Goal: Information Seeking & Learning: Learn about a topic

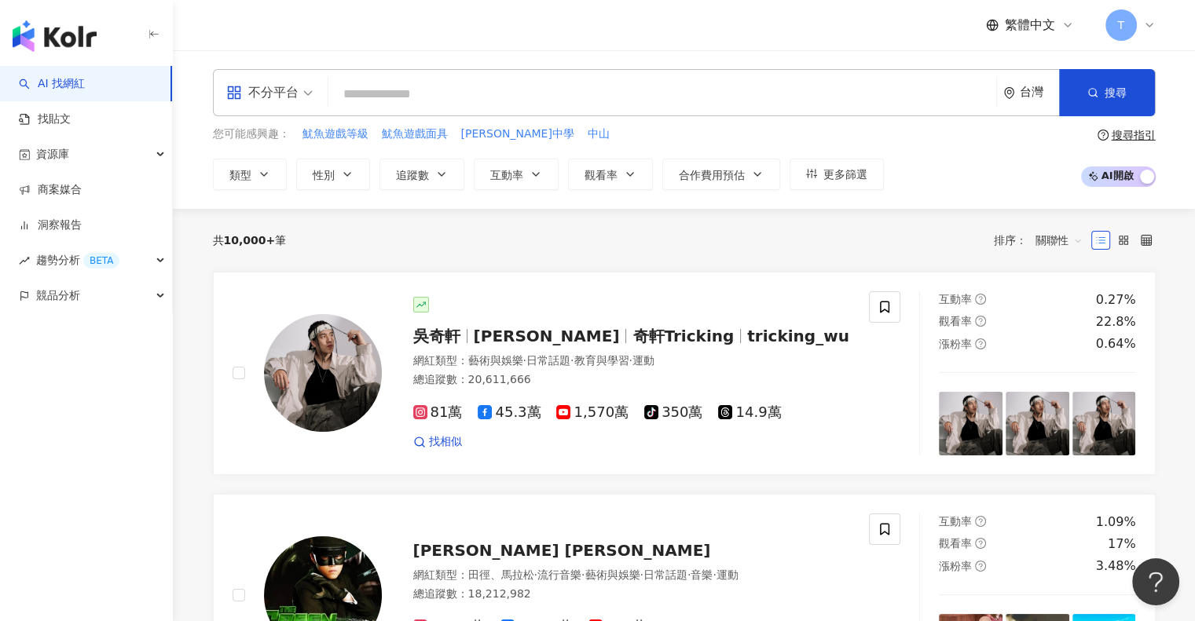
click at [613, 107] on input "search" at bounding box center [662, 94] width 655 height 30
paste input "********"
type input "********"
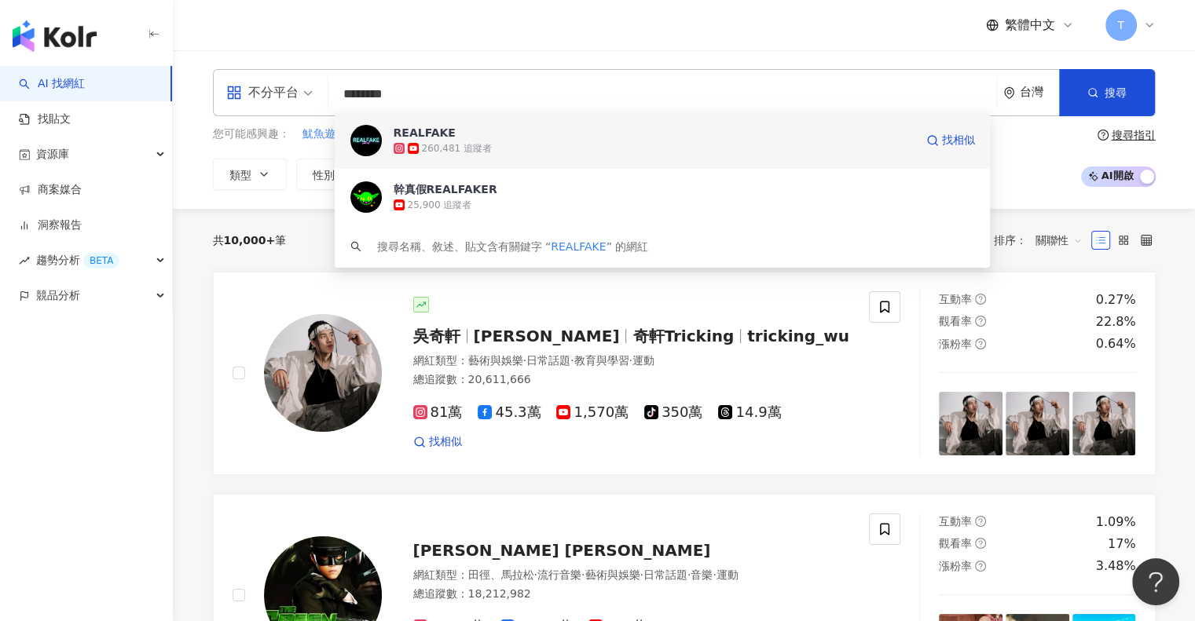
click at [515, 134] on span "REALFAKE" at bounding box center [653, 133] width 521 height 16
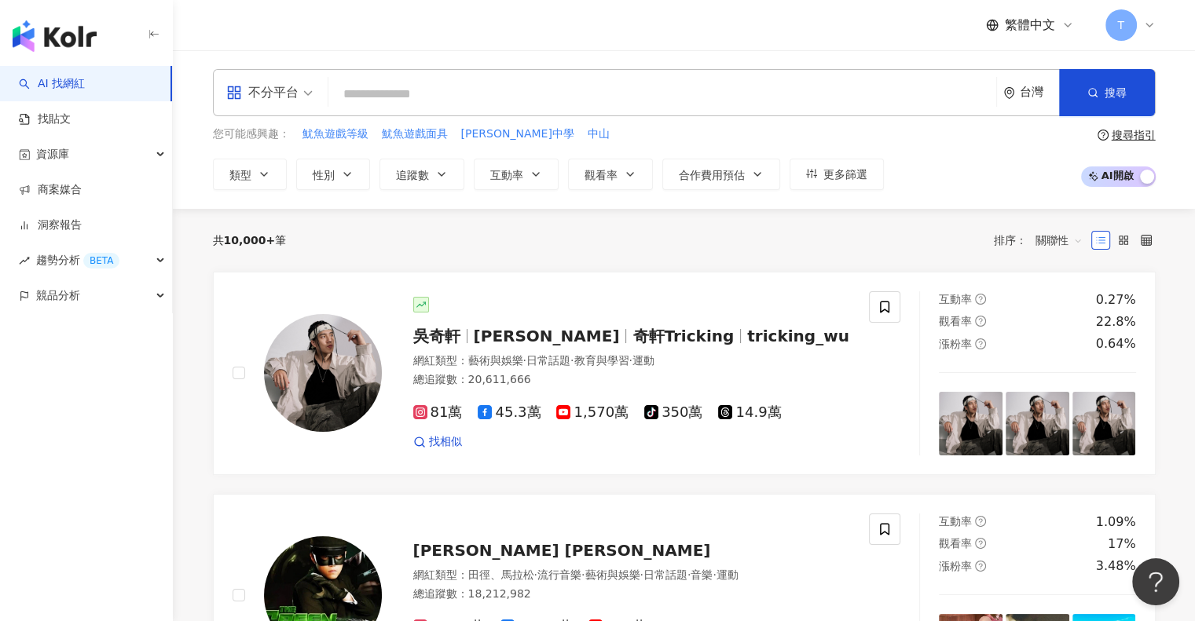
paste input "***"
type input "***"
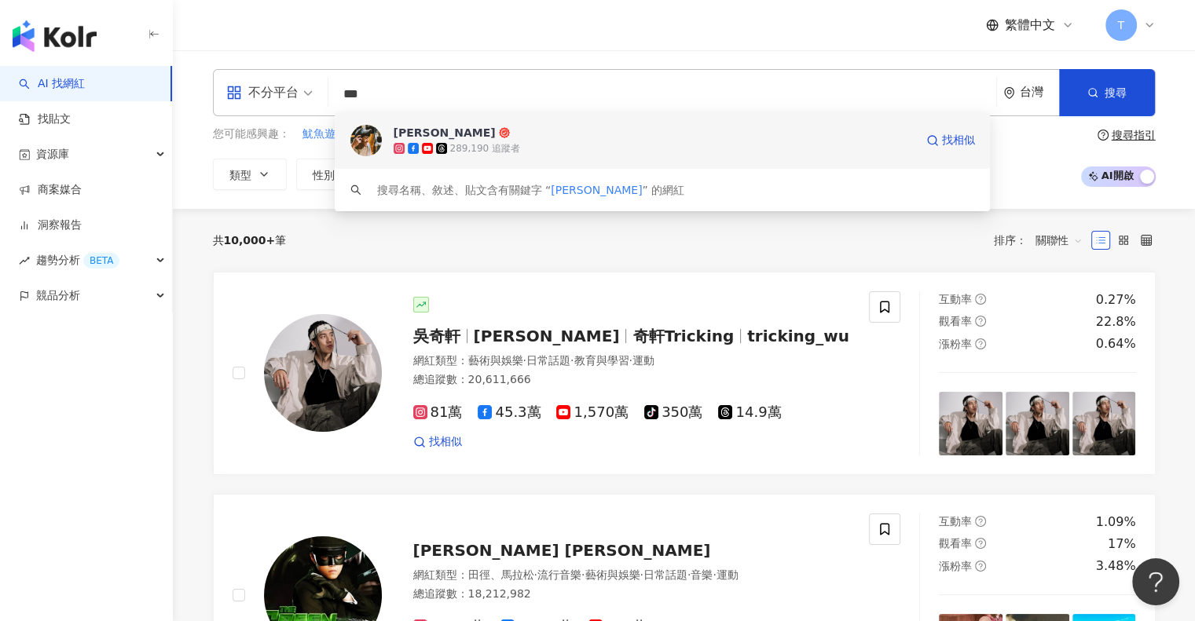
click at [437, 141] on div "289,190 追蹤者" at bounding box center [653, 149] width 521 height 16
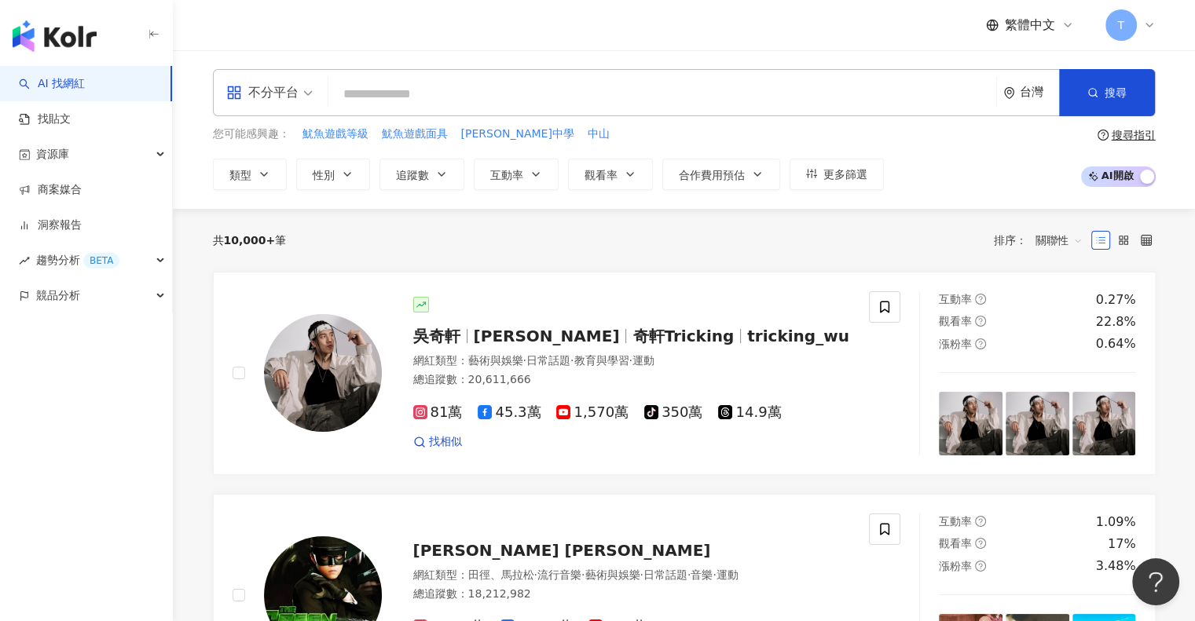
paste input "**********"
type input "**********"
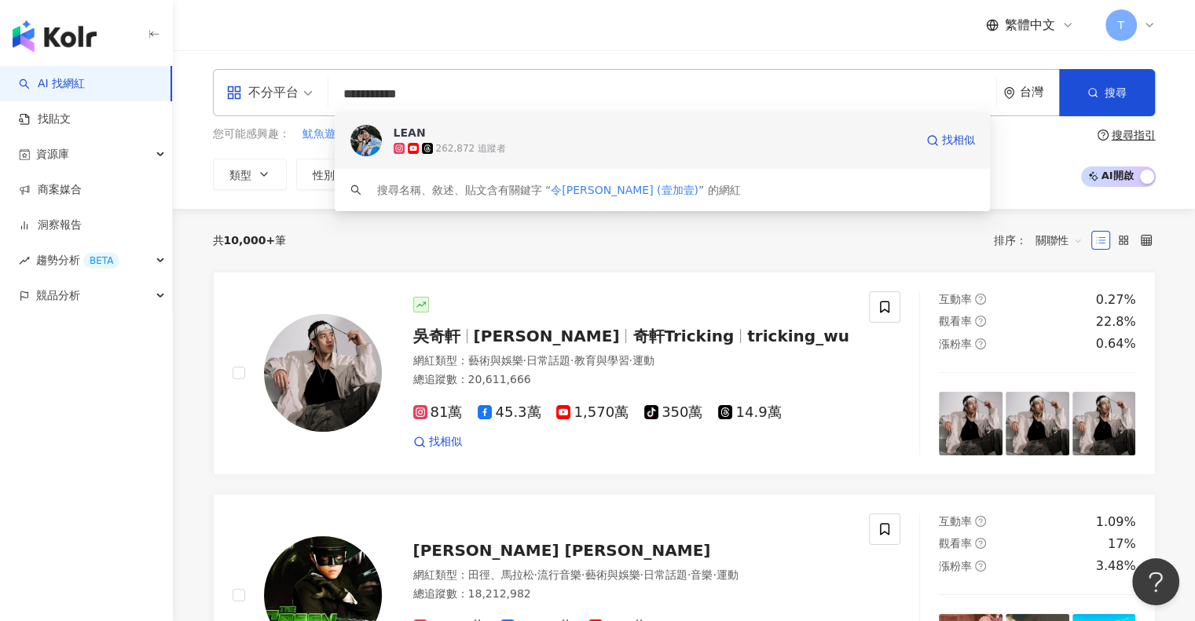
click at [427, 134] on span "LEAN" at bounding box center [653, 133] width 521 height 16
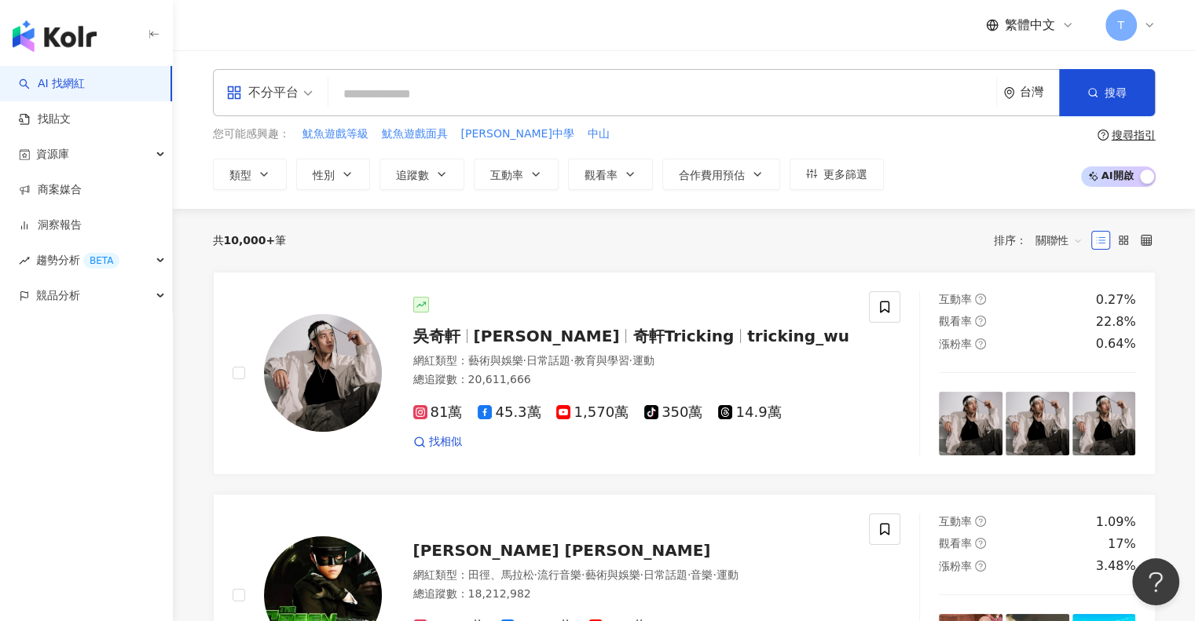
paste input "******"
type input "******"
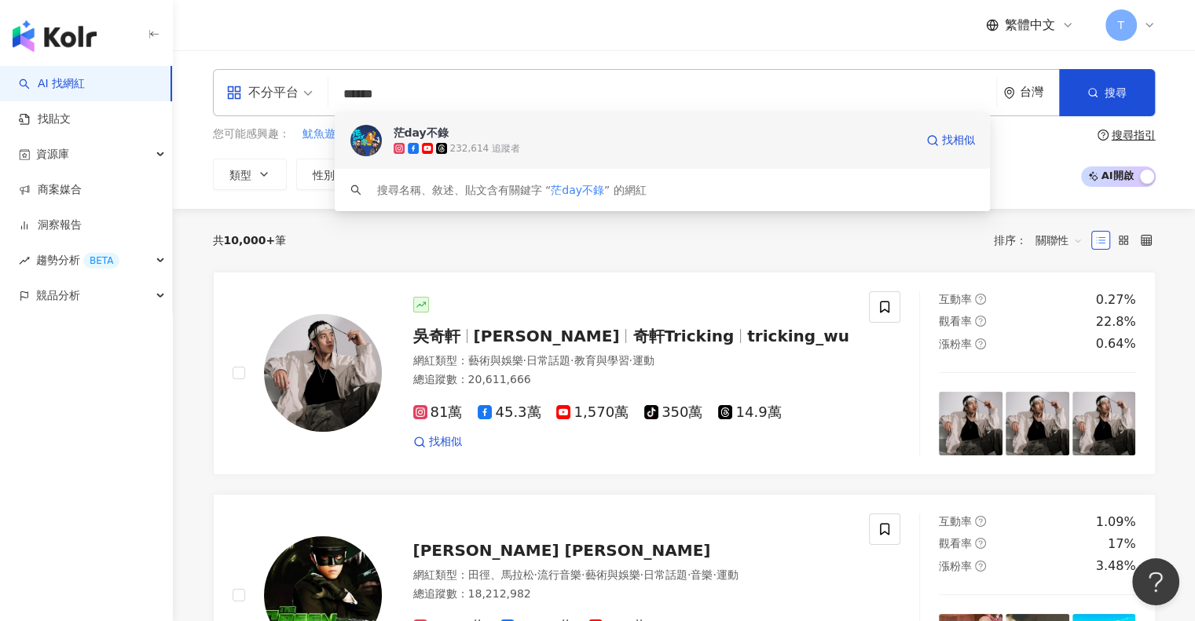
click at [468, 128] on span "茫day不錄" at bounding box center [653, 133] width 521 height 16
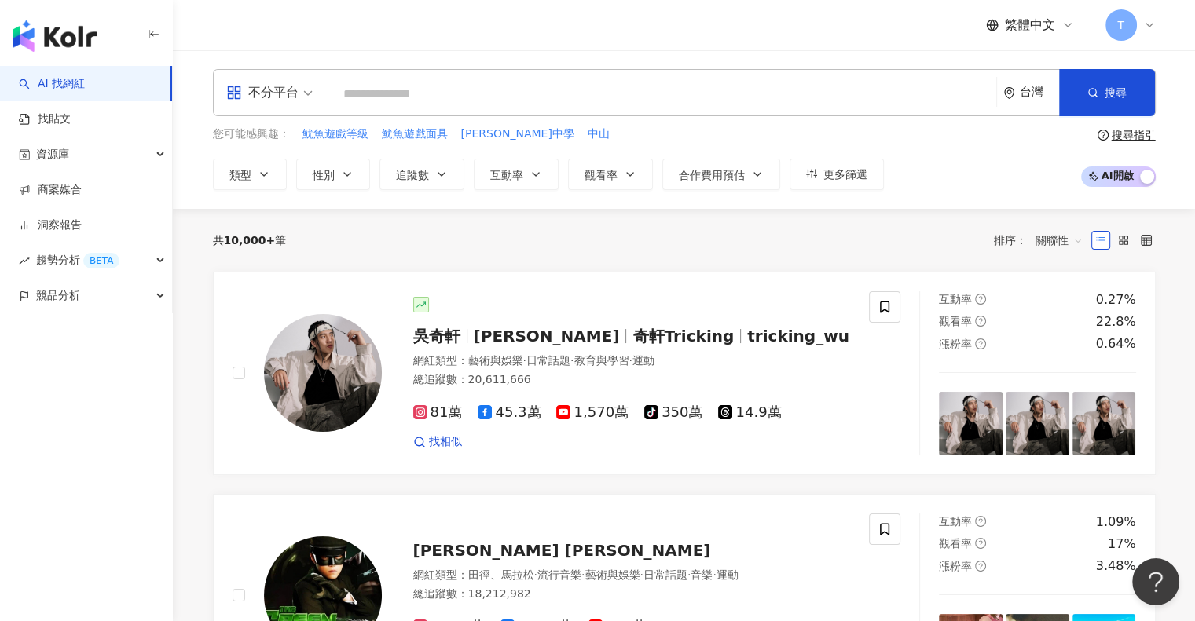
paste input "****"
type input "****"
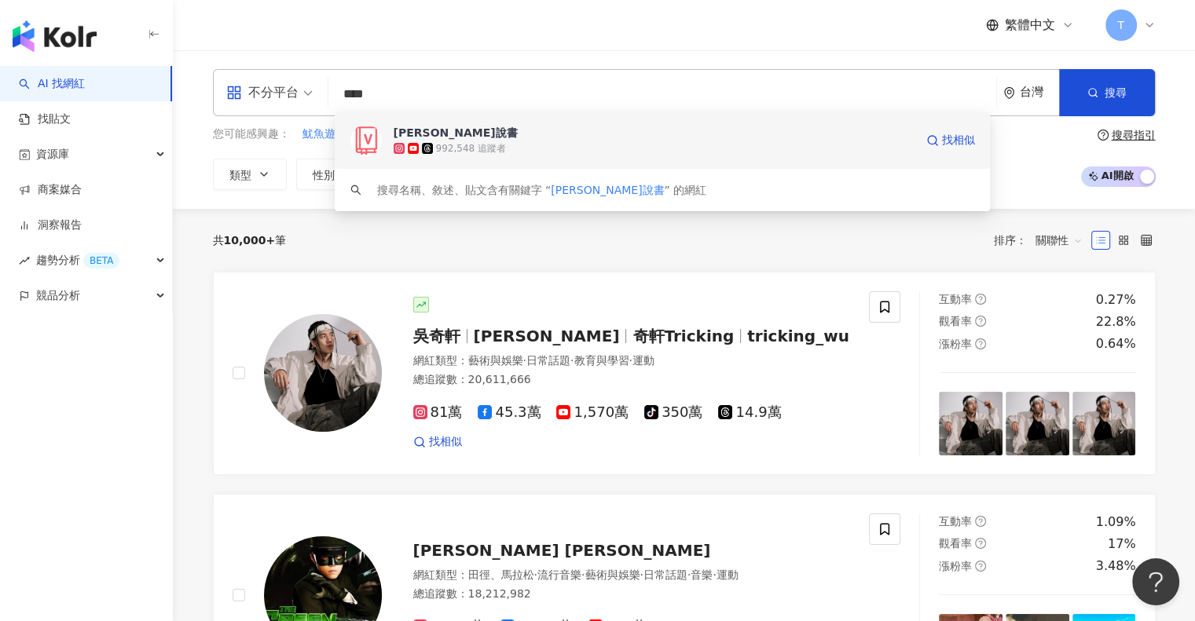
click at [434, 137] on div "文森說書" at bounding box center [455, 133] width 124 height 16
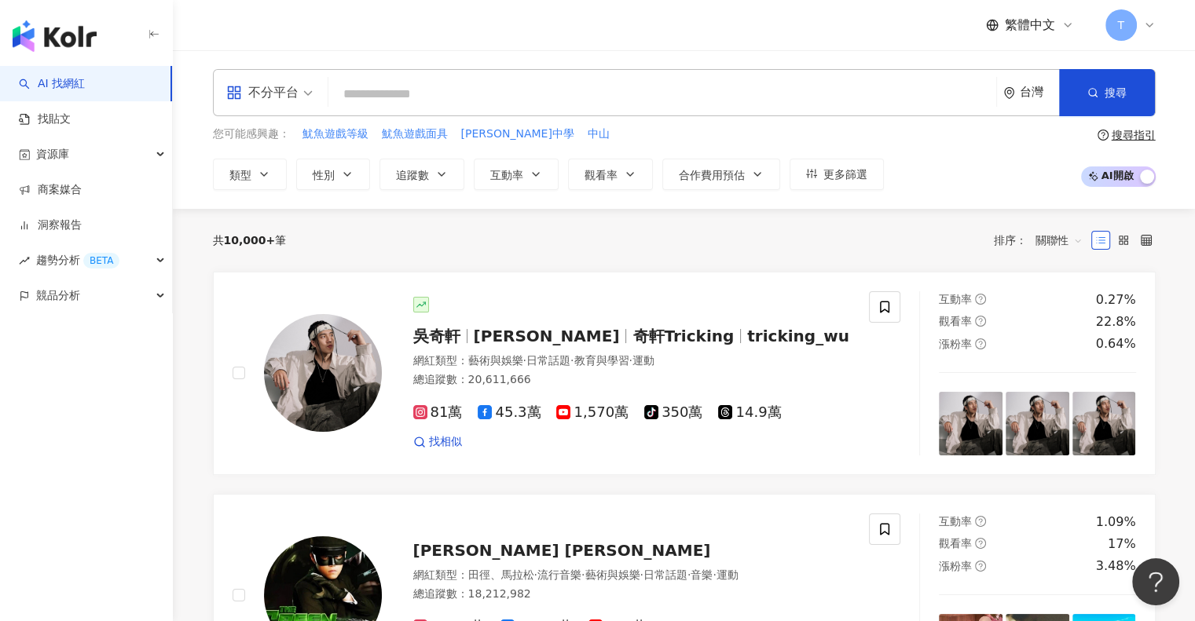
paste input "*********"
type input "*********"
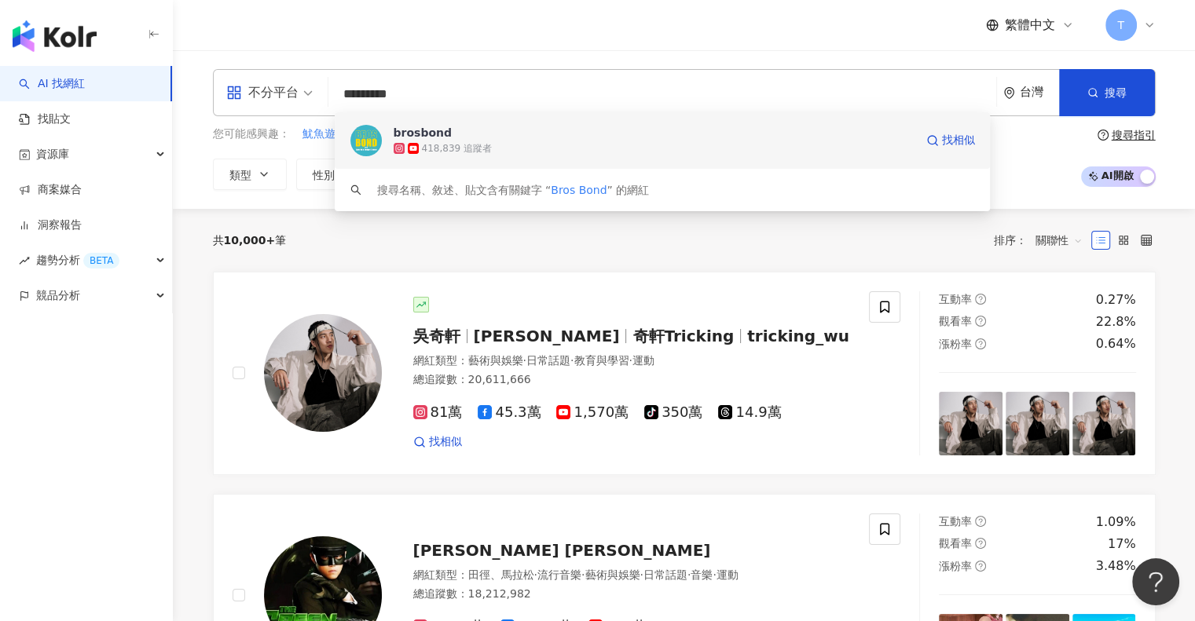
click at [463, 144] on div "418,839 追蹤者" at bounding box center [457, 148] width 70 height 13
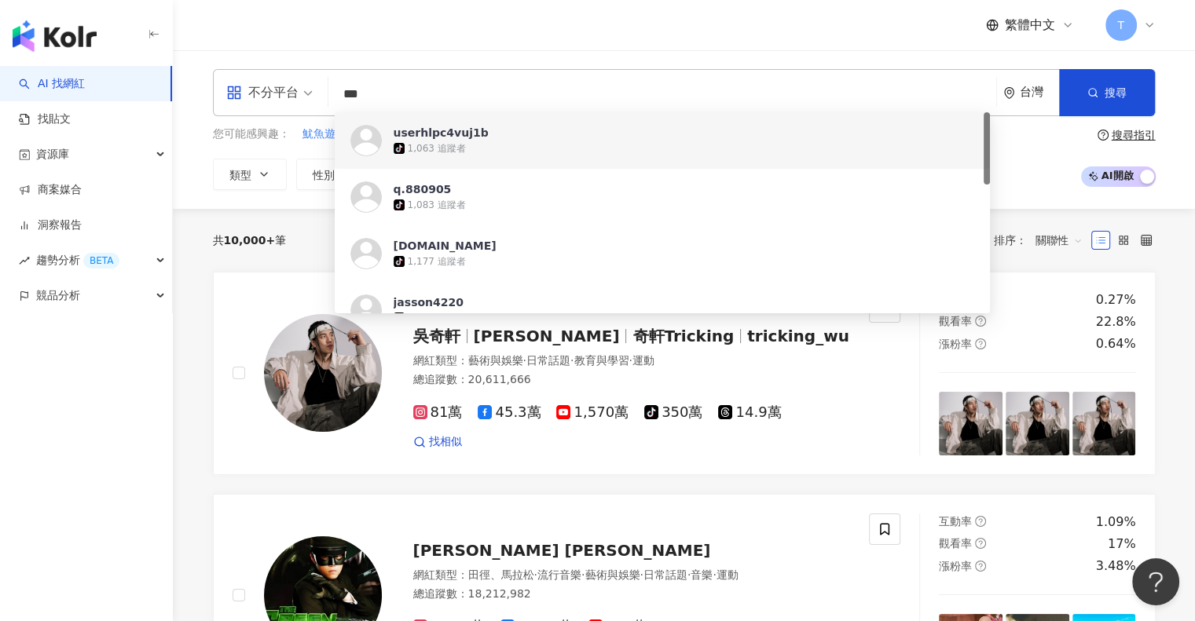
click at [382, 86] on input "***" at bounding box center [662, 94] width 655 height 30
drag, startPoint x: 390, startPoint y: 89, endPoint x: 332, endPoint y: 97, distance: 57.9
click at [332, 97] on div "不分平台 *** 台灣 搜尋 https://www.tiktok.com/@userhlpc4vuj1b https://www.tiktok.com/@q…" at bounding box center [684, 92] width 942 height 47
paste input "search"
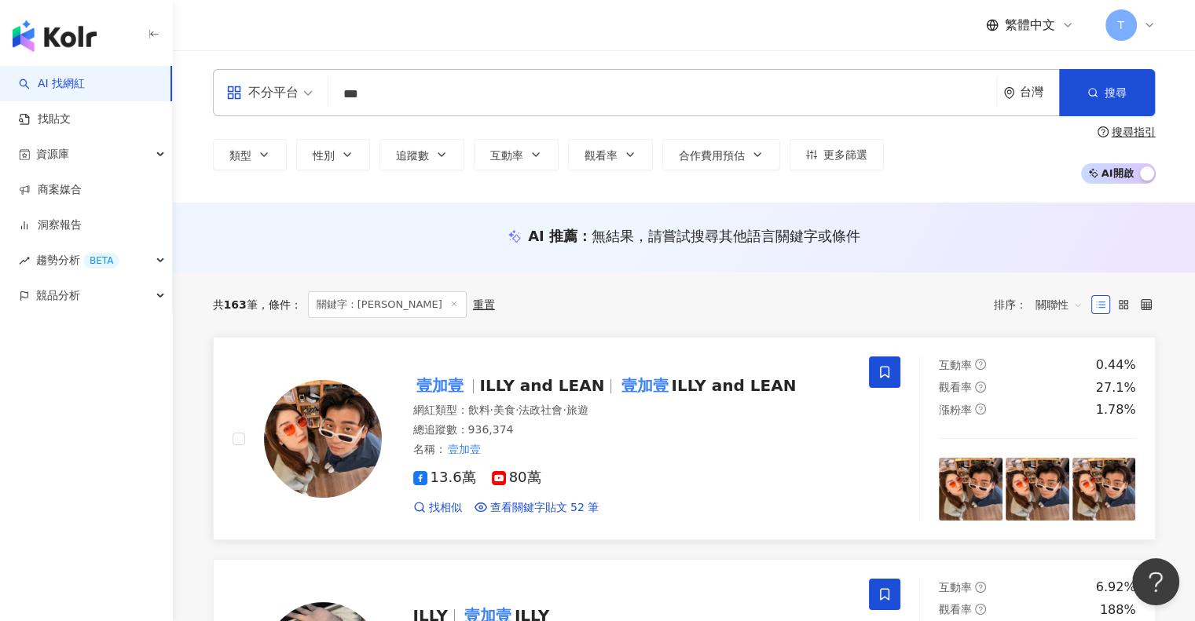
click at [677, 424] on div "總追蹤數 ： 936,374" at bounding box center [631, 431] width 437 height 16
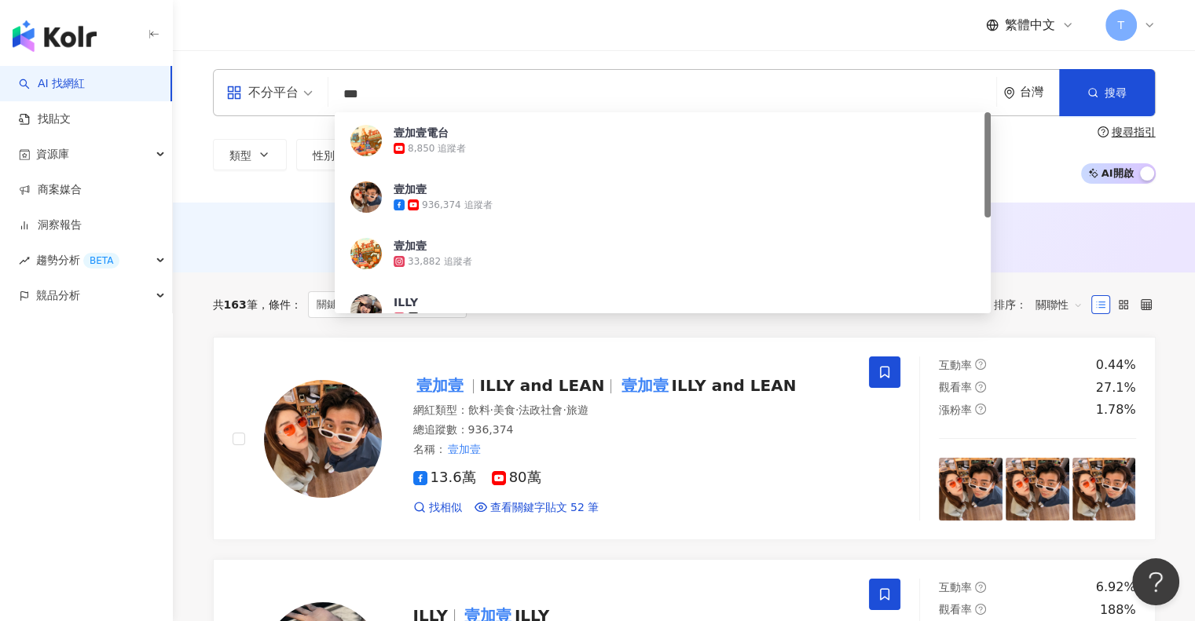
drag, startPoint x: 395, startPoint y: 92, endPoint x: 292, endPoint y: 92, distance: 102.9
click at [292, 92] on div "不分平台 *** 台灣 搜尋 82d26567-e740-4c80-bf7d-32570e961dbd 壹加壹電台 8,850 追蹤者 壹加壹 936,374…" at bounding box center [684, 92] width 942 height 47
type input "*"
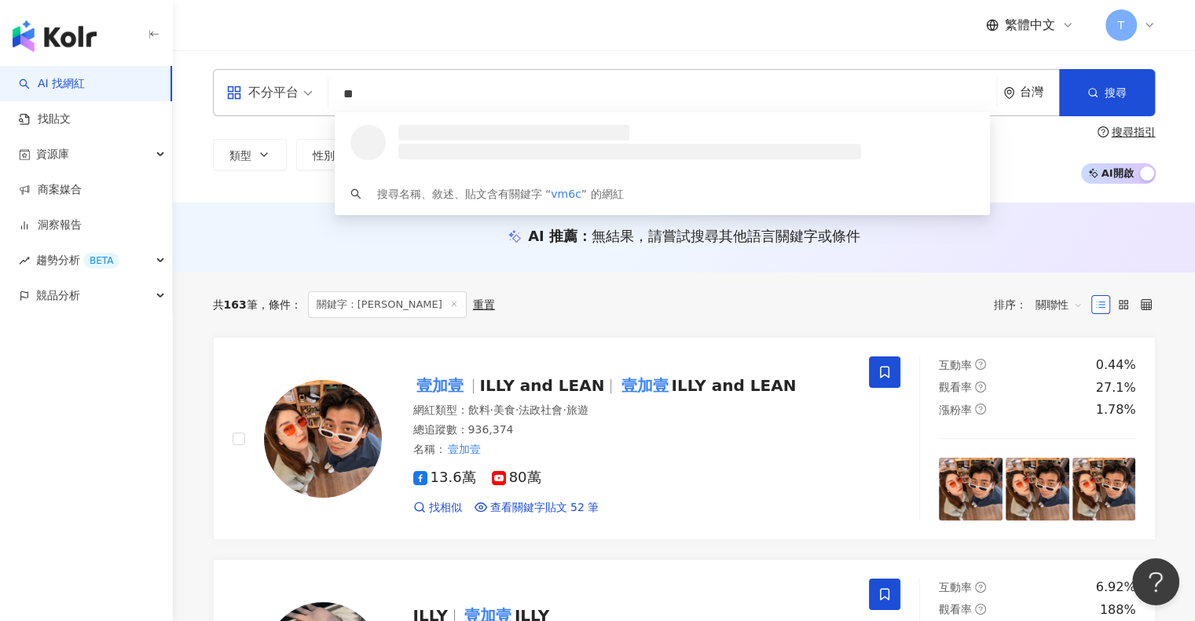
type input "*"
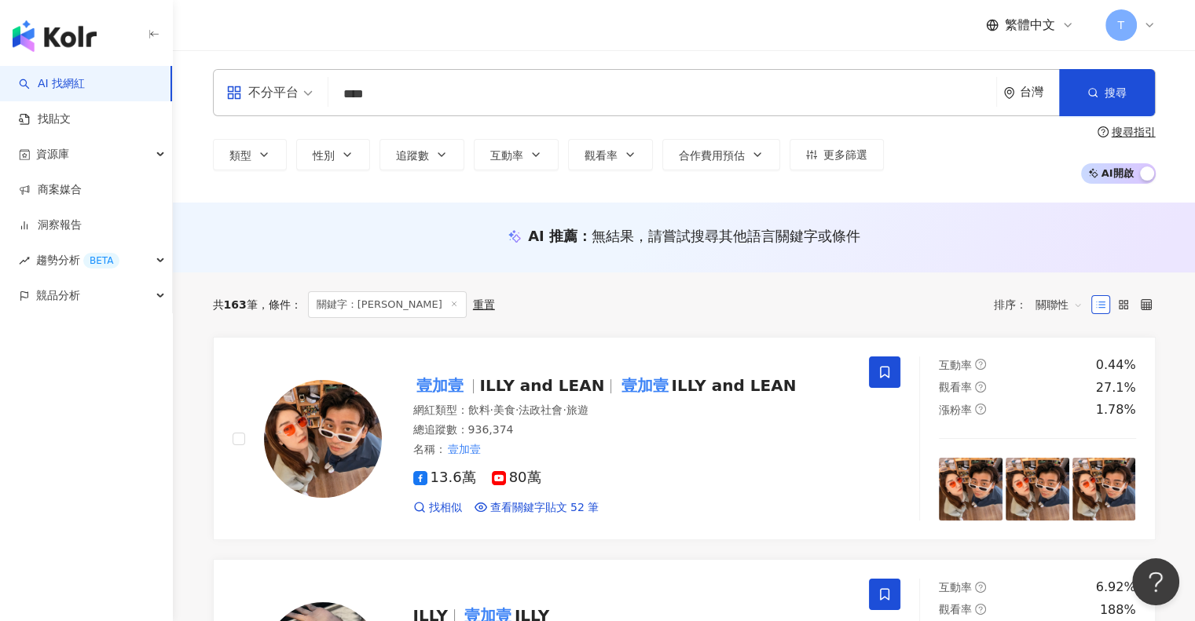
type input "***"
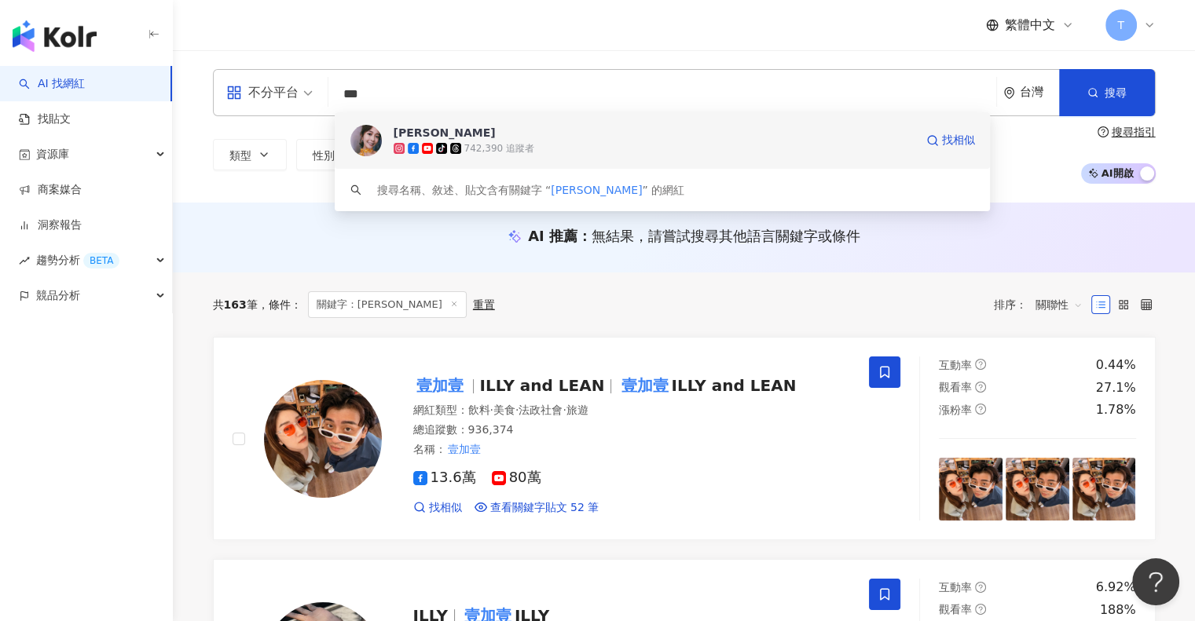
click at [460, 143] on span at bounding box center [457, 148] width 14 height 11
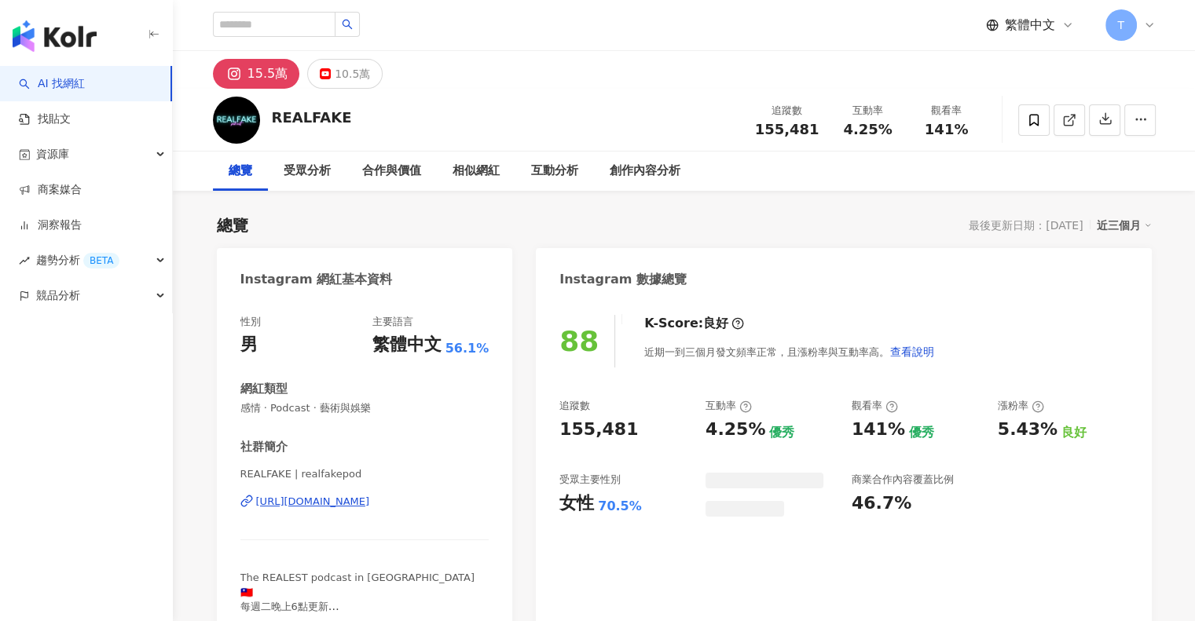
drag, startPoint x: 556, startPoint y: 427, endPoint x: 633, endPoint y: 433, distance: 77.2
click at [633, 433] on div "88 K-Score : 良好 近期一到三個月發文頻率正常，且漲粉率與互動率高。 查看說明 追蹤數 155,481 互動率 4.25% 優秀 觀看率 141%…" at bounding box center [843, 468] width 615 height 339
copy div "155,481"
drag, startPoint x: 697, startPoint y: 437, endPoint x: 836, endPoint y: 420, distance: 139.2
click at [697, 437] on div "追蹤數 155,481 互動率 4.25% 優秀 觀看率 141% 優秀 漲粉率 5.43% 良好 受眾主要性別 女性 70.5% 受眾主要年齡 25-34 …" at bounding box center [843, 457] width 568 height 116
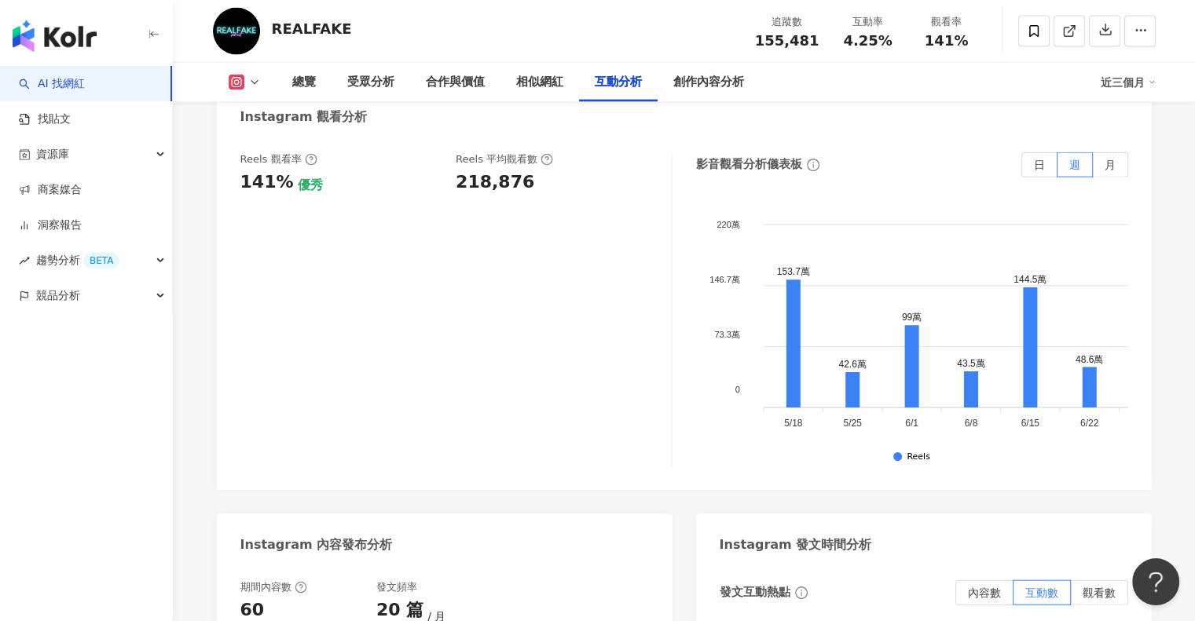
scroll to position [3534, 0]
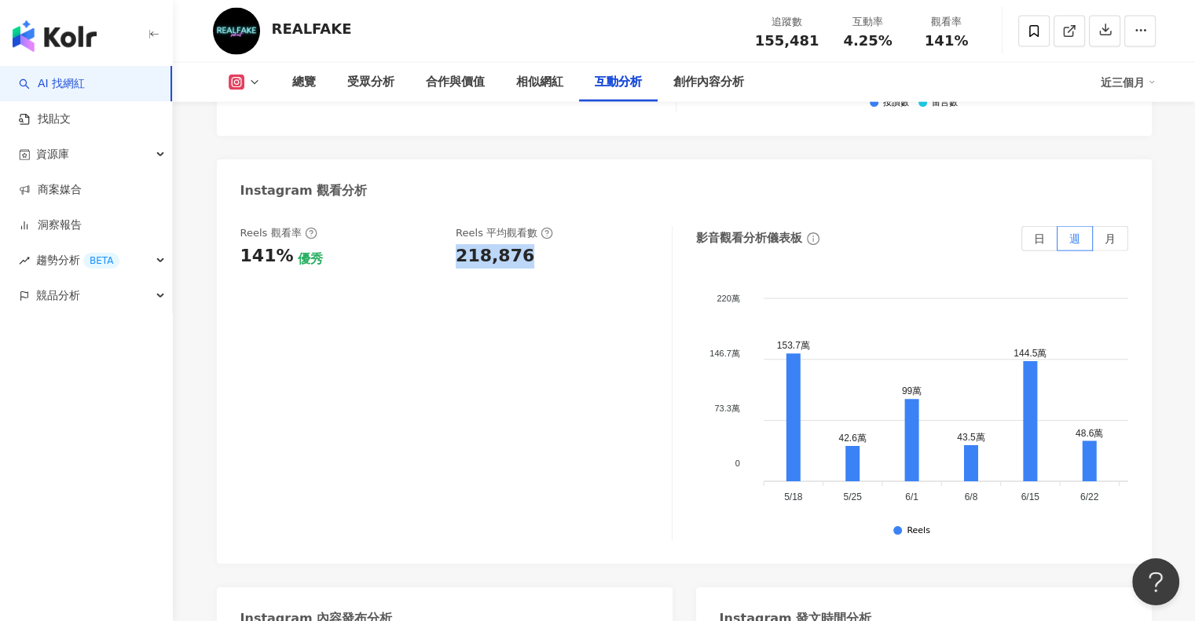
drag, startPoint x: 453, startPoint y: 257, endPoint x: 544, endPoint y: 256, distance: 90.3
click at [544, 256] on div "Reels 觀看率 141% 優秀 Reels 平均觀看數 218,876" at bounding box center [447, 247] width 415 height 42
copy div "218,876"
click at [249, 78] on icon at bounding box center [254, 82] width 13 height 13
click at [270, 151] on button "YouTube" at bounding box center [268, 148] width 94 height 22
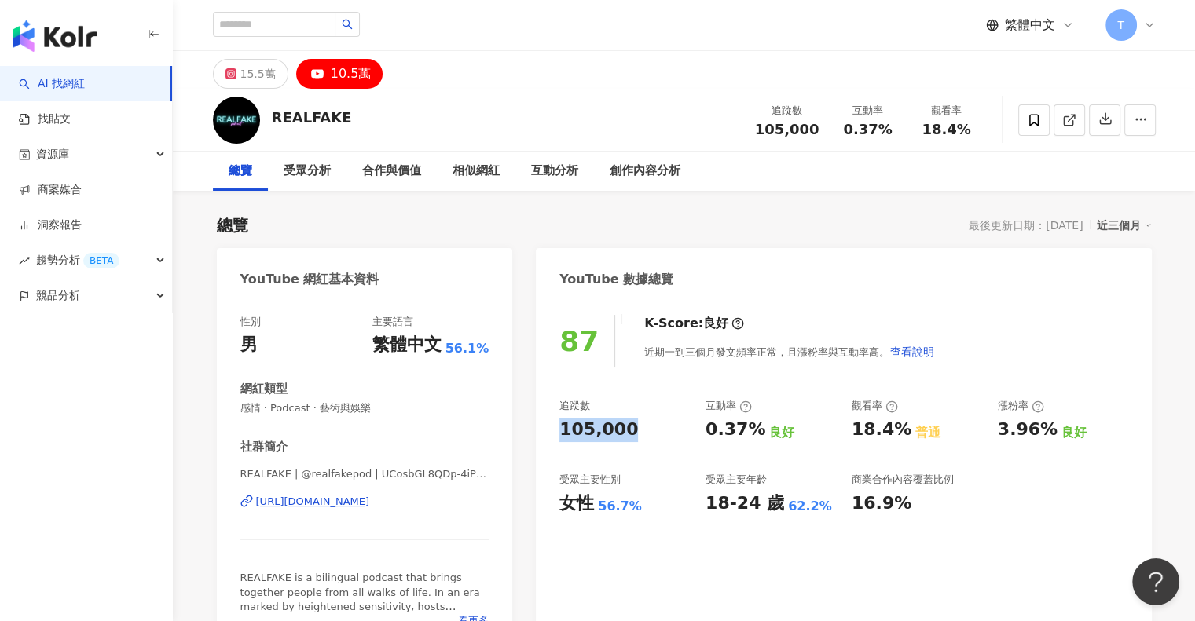
drag, startPoint x: 550, startPoint y: 426, endPoint x: 635, endPoint y: 429, distance: 84.9
click at [635, 429] on div "87 K-Score : 良好 近期一到三個月發文頻率正常，且漲粉率與互動率高。 查看說明 追蹤數 105,000 互動率 0.37% 良好 觀看率 18.4…" at bounding box center [843, 475] width 615 height 353
copy div "105,000"
click at [1097, 342] on div "87 K-Score : 良好 近期一到三個月發文頻率正常，且漲粉率與互動率高。 查看說明" at bounding box center [843, 341] width 568 height 53
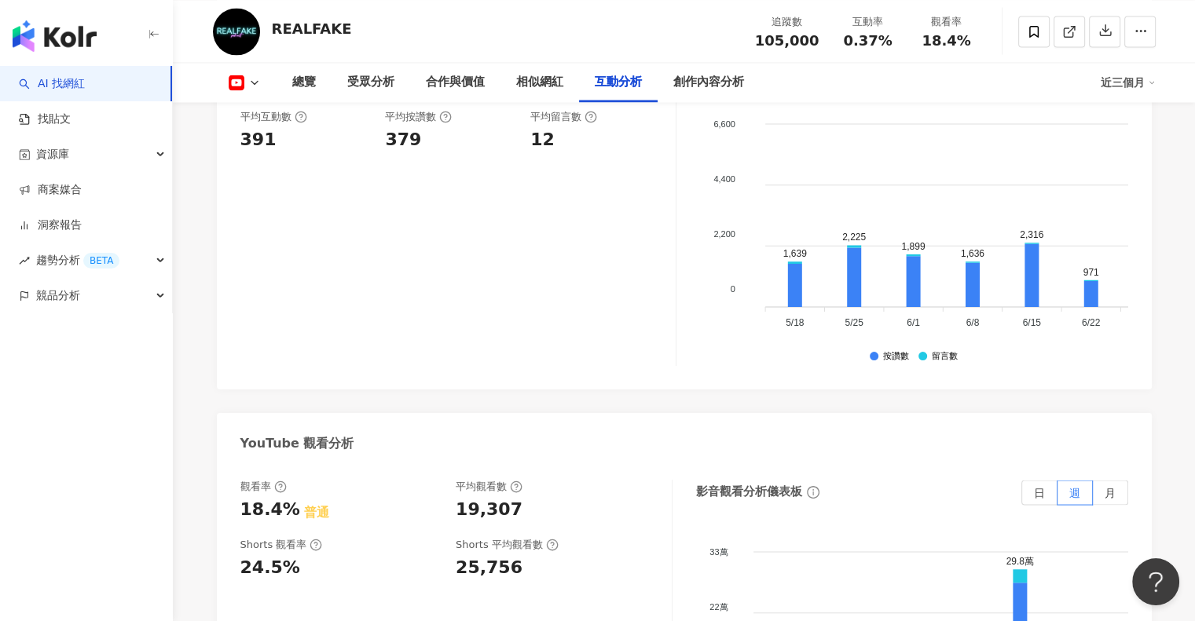
scroll to position [2827, 0]
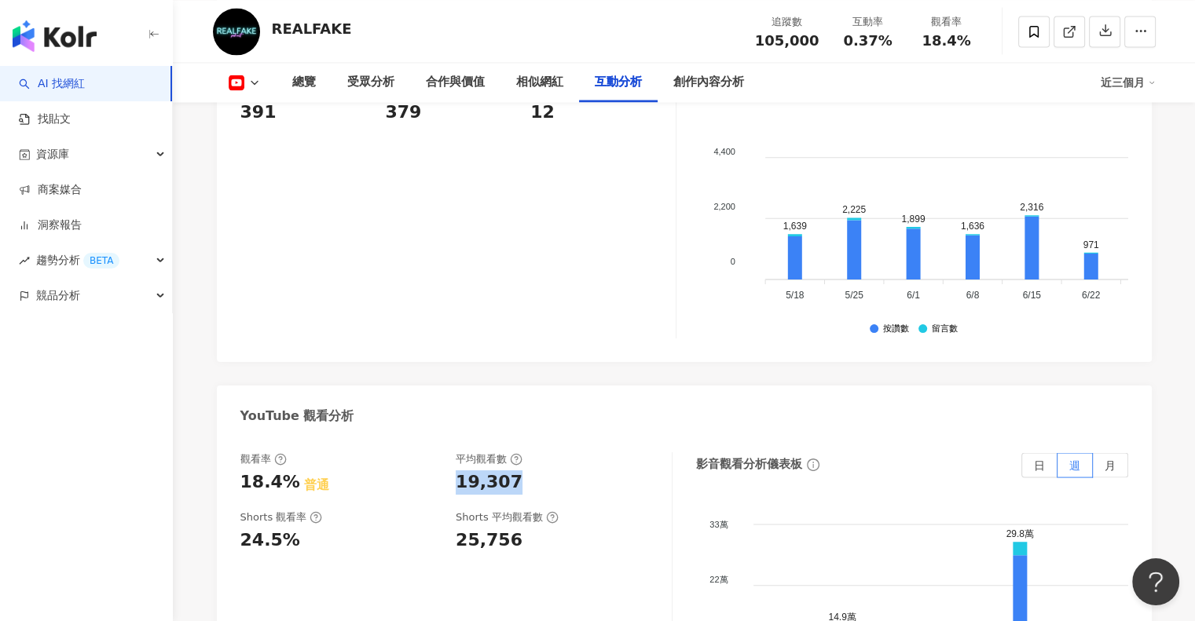
drag, startPoint x: 455, startPoint y: 436, endPoint x: 514, endPoint y: 439, distance: 59.8
click at [514, 452] on div "觀看率 18.4% 普通 平均觀看數 19,307" at bounding box center [447, 473] width 415 height 42
drag, startPoint x: 446, startPoint y: 506, endPoint x: 518, endPoint y: 506, distance: 71.5
click at [518, 511] on div "Shorts 觀看率 24.5% Shorts 平均觀看數 25,756" at bounding box center [447, 532] width 415 height 42
click at [518, 529] on div "25,756" at bounding box center [556, 541] width 200 height 24
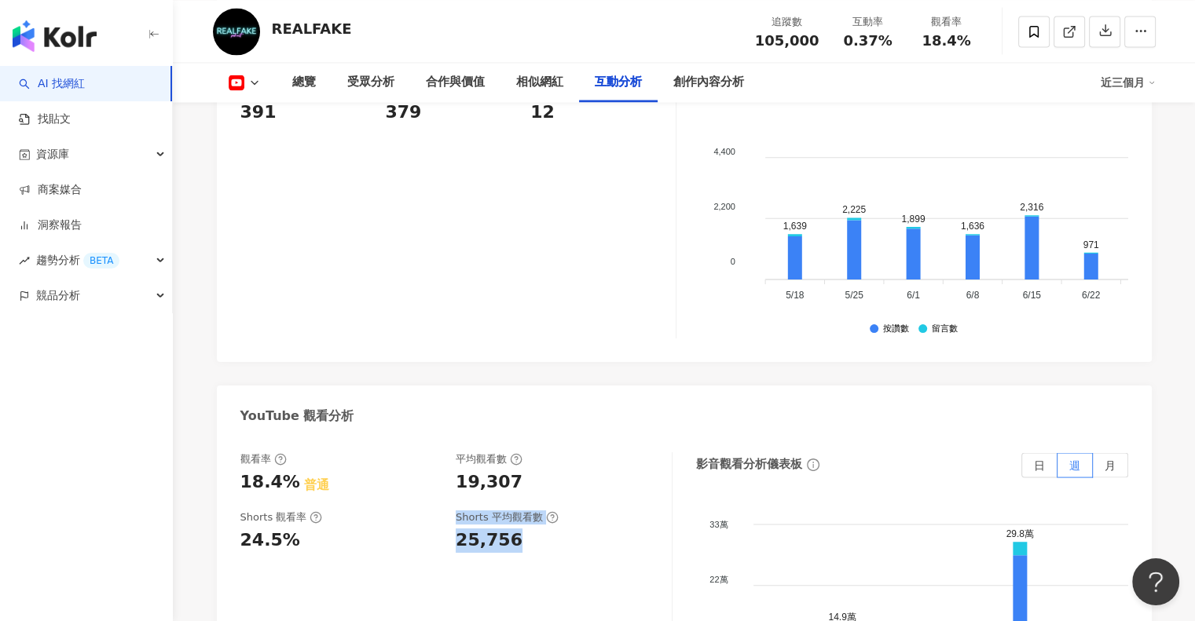
drag, startPoint x: 518, startPoint y: 502, endPoint x: 437, endPoint y: 500, distance: 81.7
click at [437, 511] on div "Shorts 觀看率 24.5% Shorts 平均觀看數 25,756" at bounding box center [447, 532] width 415 height 42
copy div "Shorts 平均觀看數 25,756"
click at [463, 529] on div "25,756" at bounding box center [489, 541] width 67 height 24
click at [453, 511] on div "Shorts 觀看率 24.5% Shorts 平均觀看數 25,756" at bounding box center [447, 532] width 415 height 42
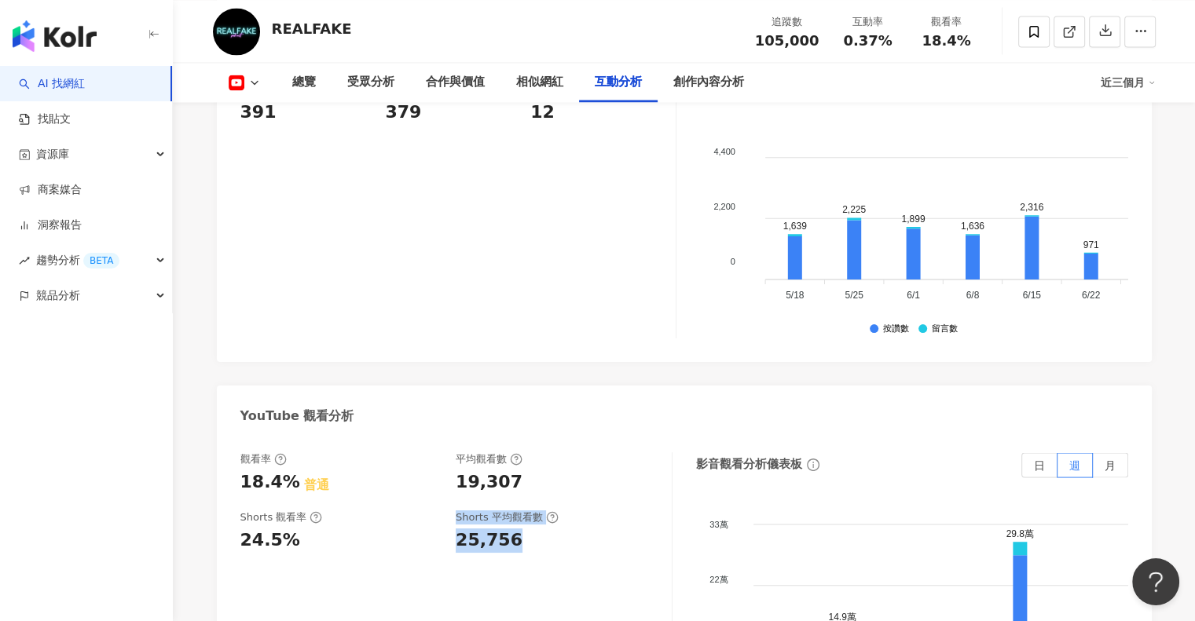
click at [442, 511] on div "Shorts 觀看率 24.5% Shorts 平均觀看數 25,756" at bounding box center [447, 532] width 415 height 42
drag, startPoint x: 456, startPoint y: 501, endPoint x: 517, endPoint y: 497, distance: 60.6
click at [517, 529] on div "25,756" at bounding box center [556, 541] width 200 height 24
copy div "25,756"
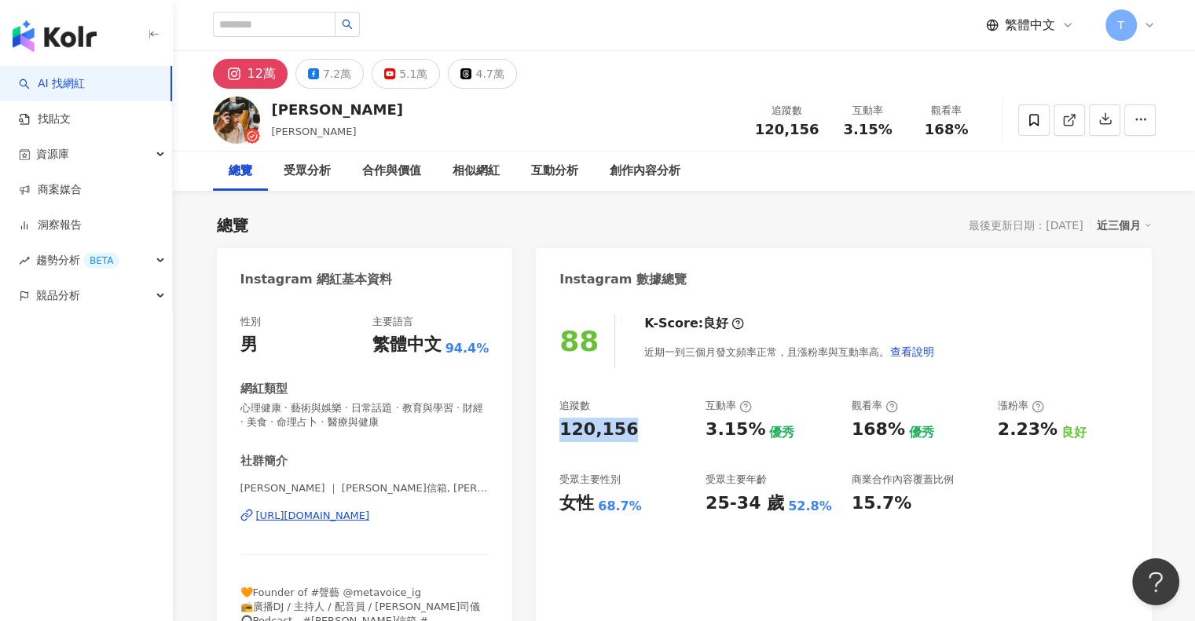
drag, startPoint x: 547, startPoint y: 430, endPoint x: 631, endPoint y: 430, distance: 84.8
click at [631, 430] on div "88 K-Score : 良好 近期一到三個月發文頻率正常，且漲粉率與互動率高。 查看說明 追蹤數 120,156 互動率 3.15% 優秀 觀看率 168%…" at bounding box center [843, 482] width 615 height 367
copy div "120,156"
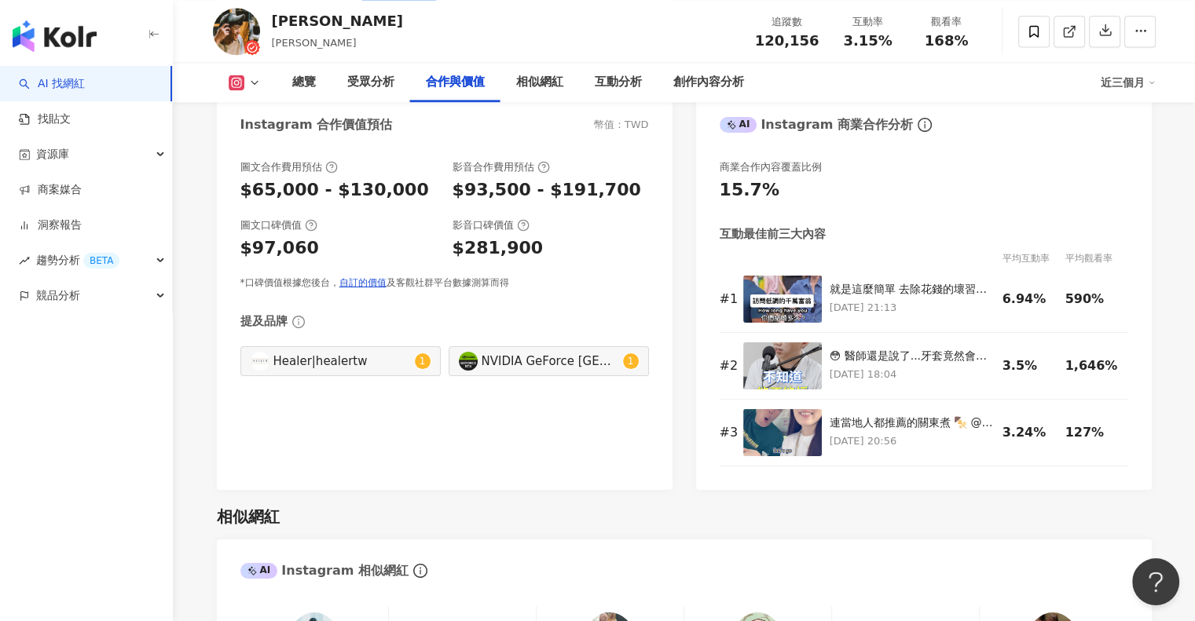
drag, startPoint x: 511, startPoint y: 473, endPoint x: 405, endPoint y: 474, distance: 105.2
click at [405, 474] on div "圖文合作費用預估 $65,000 - $130,000 影音合作費用預估 $93,500 - $191,700 圖文口碑價值 $97,060 影音口碑價值 $…" at bounding box center [445, 318] width 456 height 346
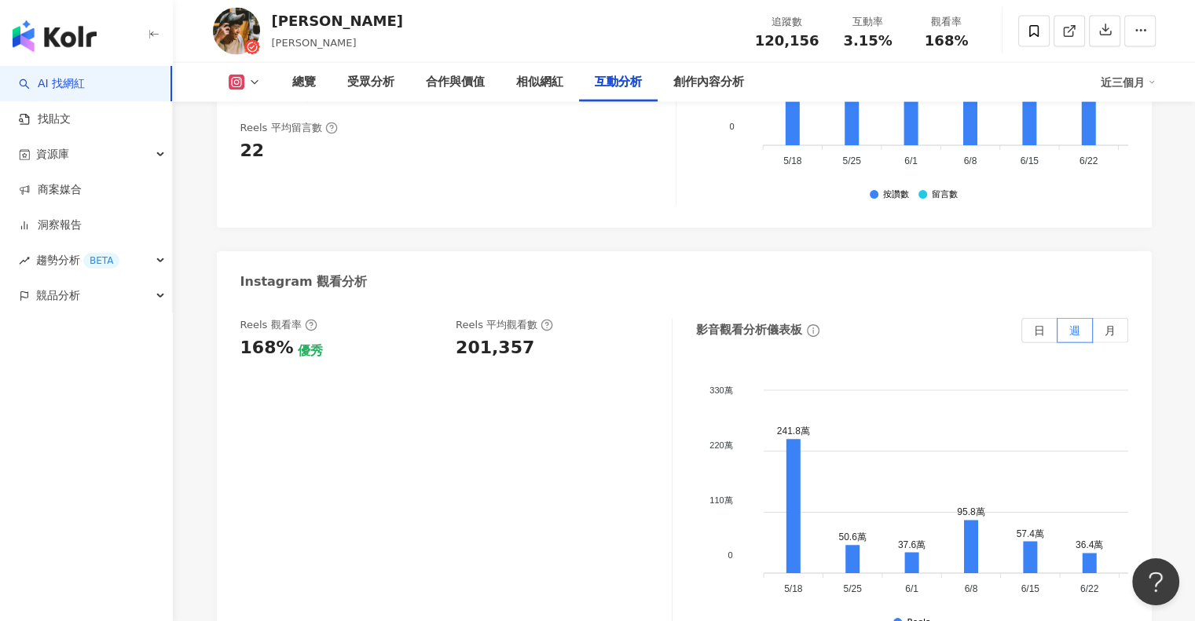
scroll to position [3534, 0]
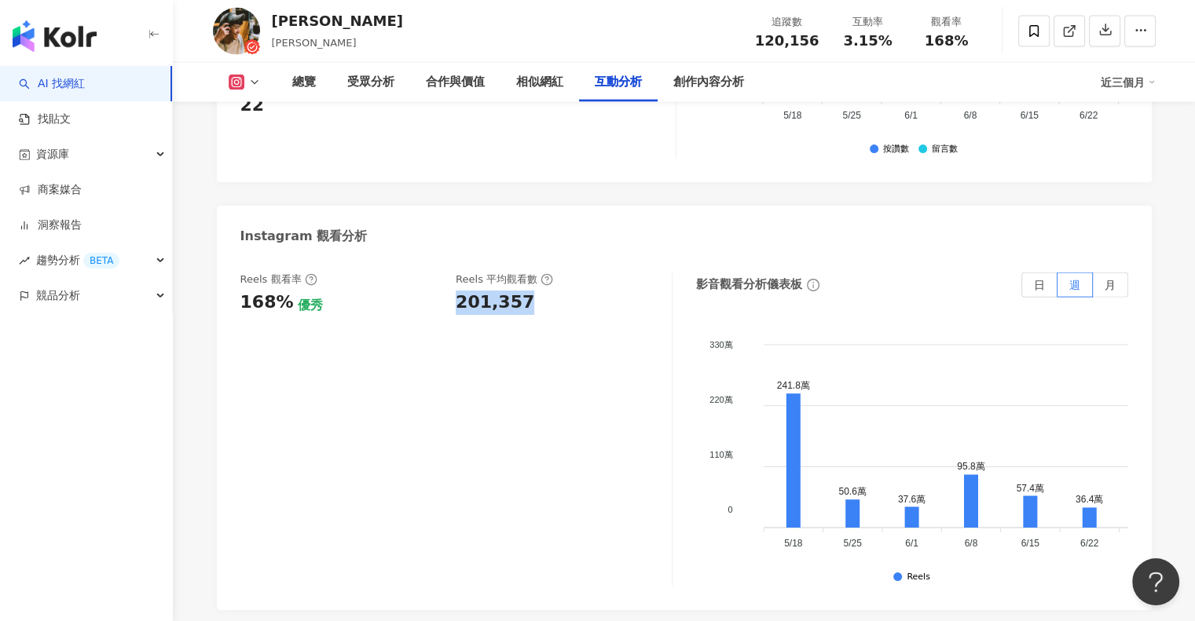
drag, startPoint x: 449, startPoint y: 251, endPoint x: 528, endPoint y: 251, distance: 78.5
click at [528, 273] on div "Reels 觀看率 168% 優秀 Reels 平均觀看數 201,357" at bounding box center [447, 294] width 415 height 42
copy div "201,357"
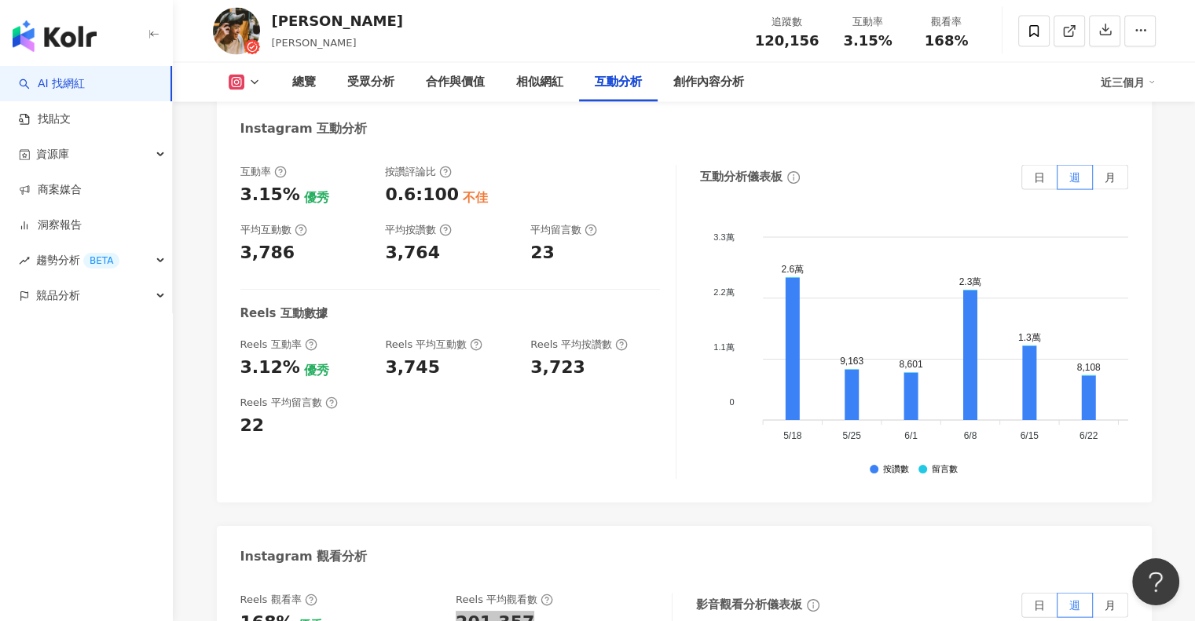
scroll to position [3063, 0]
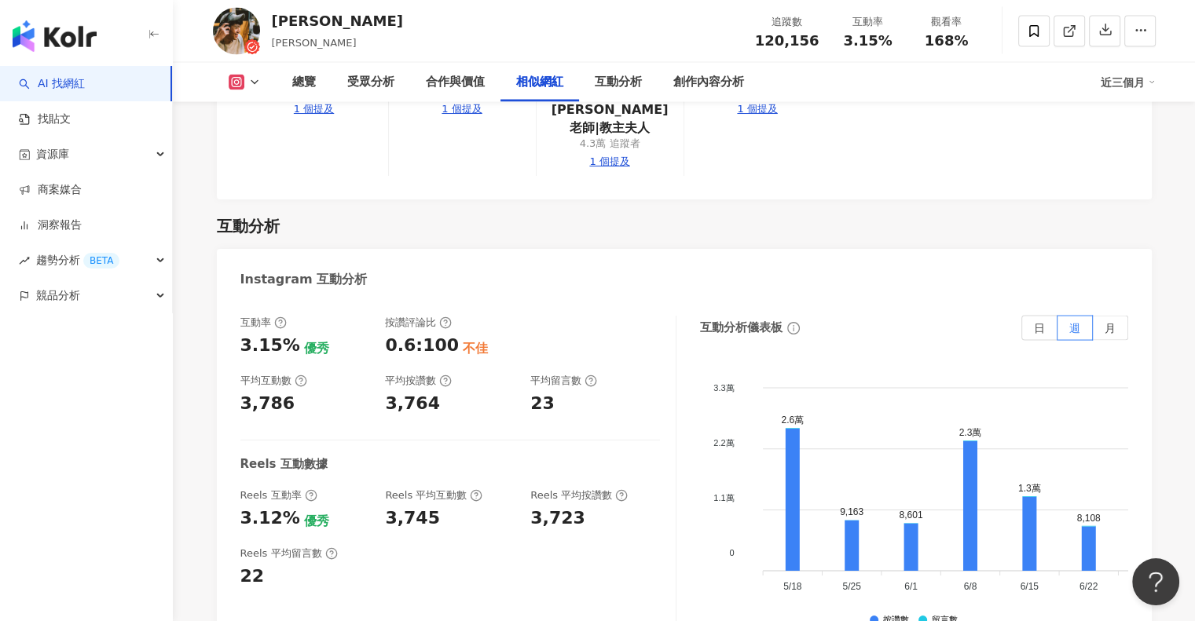
click at [254, 84] on icon at bounding box center [254, 82] width 13 height 13
click at [270, 141] on button "Facebook" at bounding box center [268, 148] width 94 height 22
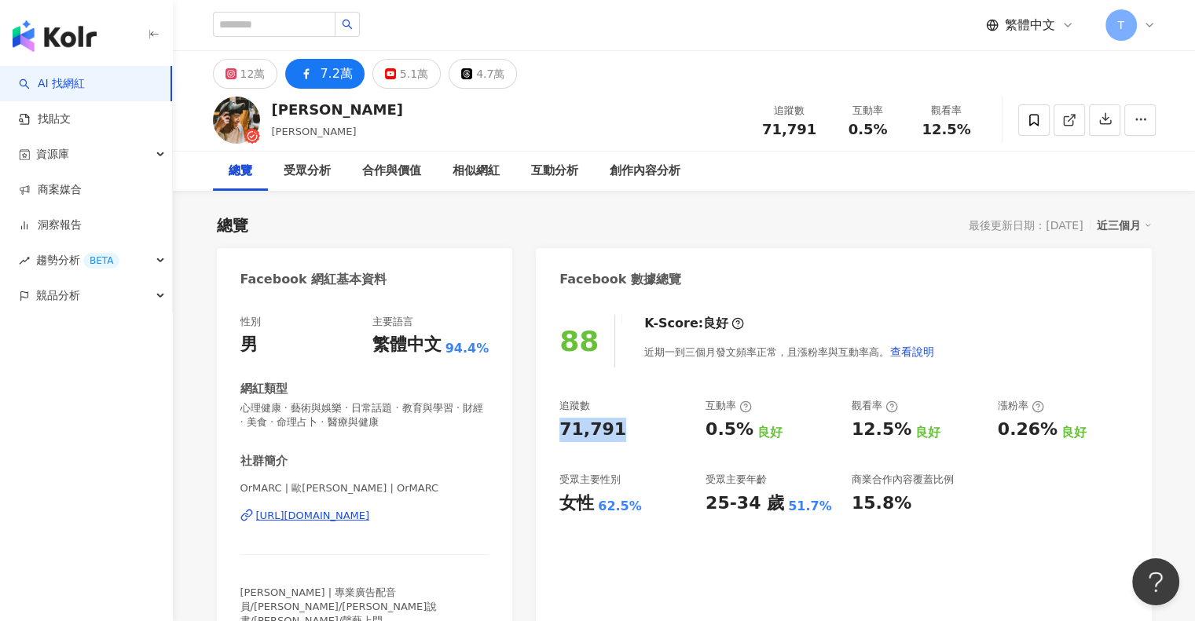
drag, startPoint x: 568, startPoint y: 427, endPoint x: 627, endPoint y: 433, distance: 59.2
click at [627, 433] on div "88 K-Score : 良好 近期一到三個月發文頻率正常，且漲粉率與互動率高。 查看說明 追蹤數 71,791 互動率 0.5% 良好 觀看率 12.5% …" at bounding box center [843, 482] width 615 height 367
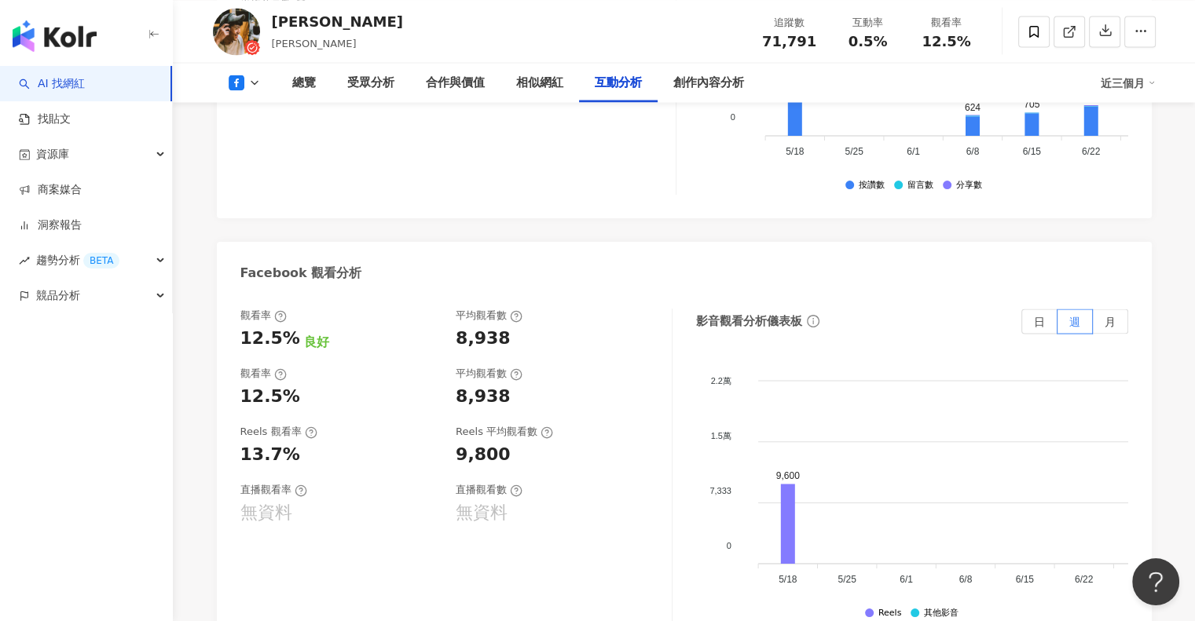
scroll to position [3063, 0]
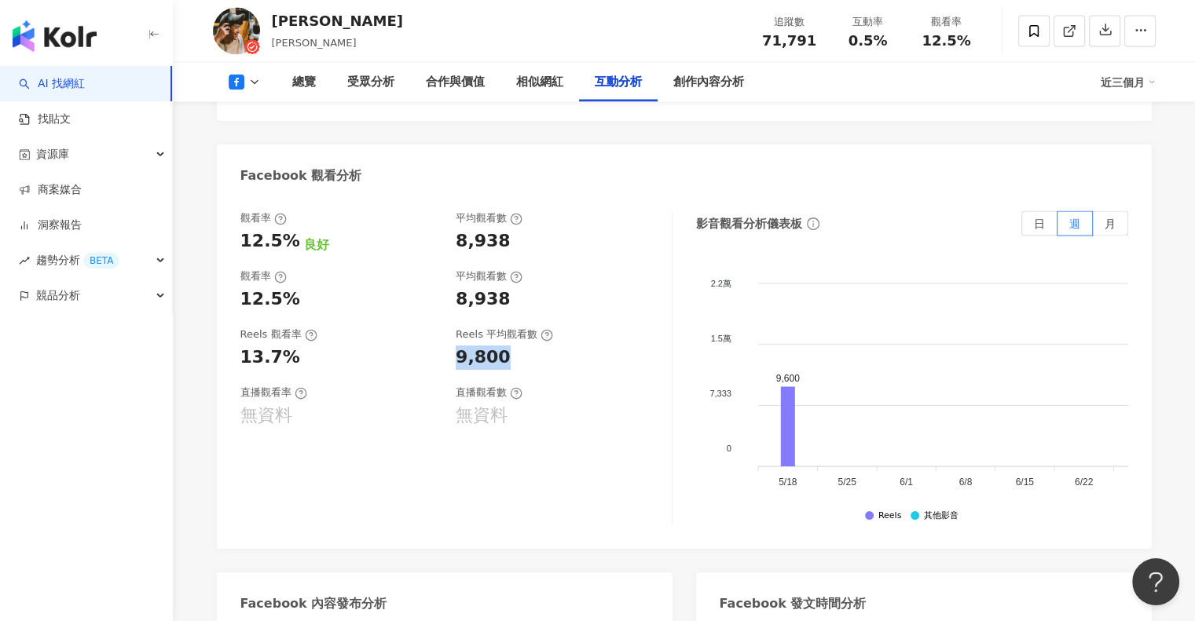
drag, startPoint x: 458, startPoint y: 276, endPoint x: 509, endPoint y: 278, distance: 51.1
click at [509, 346] on div "9,800" at bounding box center [556, 358] width 200 height 24
copy div "9,800"
click at [616, 346] on div "觀看率 12.5% 良好 平均觀看數 8,938 觀看率 12.5% 平均觀看數 8,938 Reels 觀看率 13.7% Reels 平均觀看數 9,80…" at bounding box center [456, 368] width 432 height 314
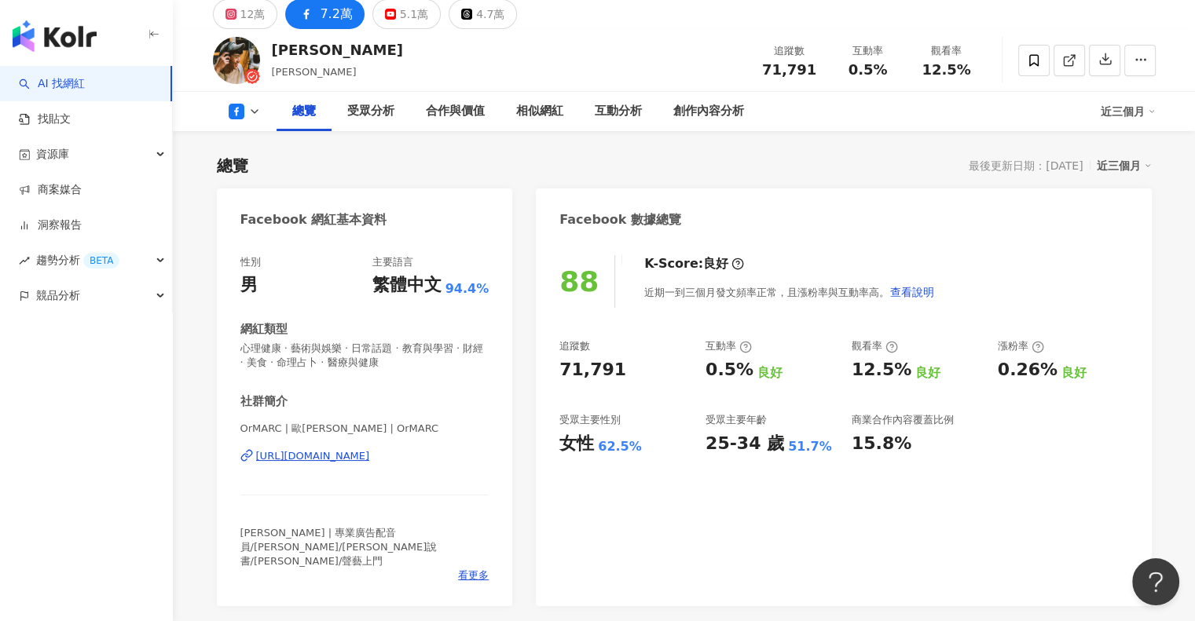
scroll to position [0, 0]
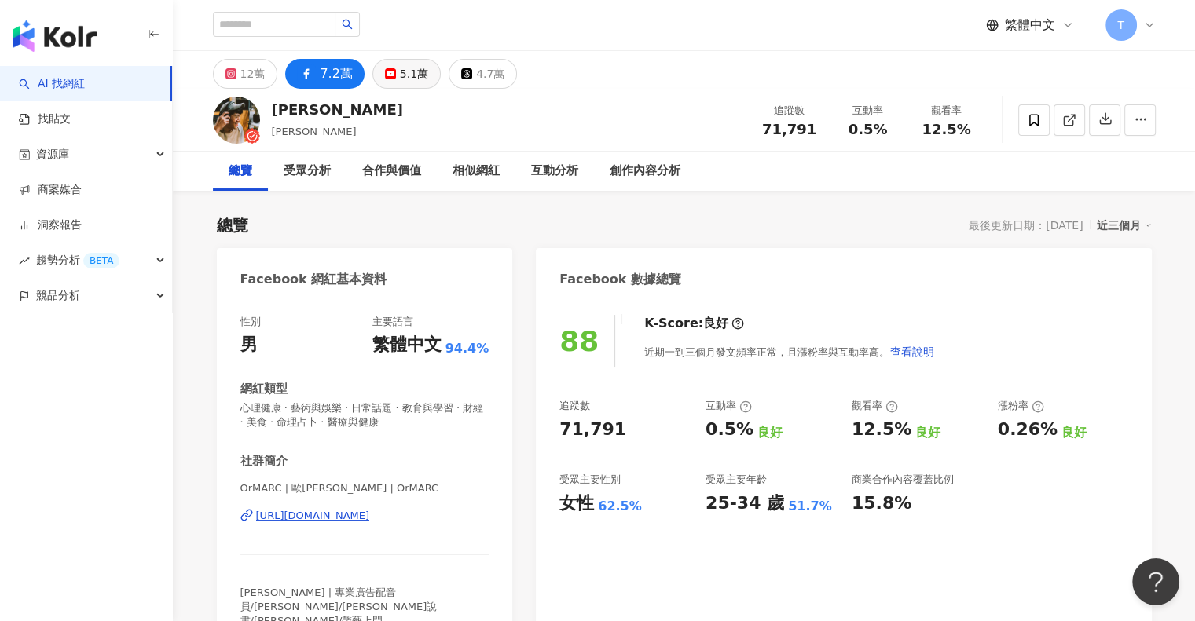
click at [408, 65] on div "5.1萬" at bounding box center [414, 74] width 28 height 22
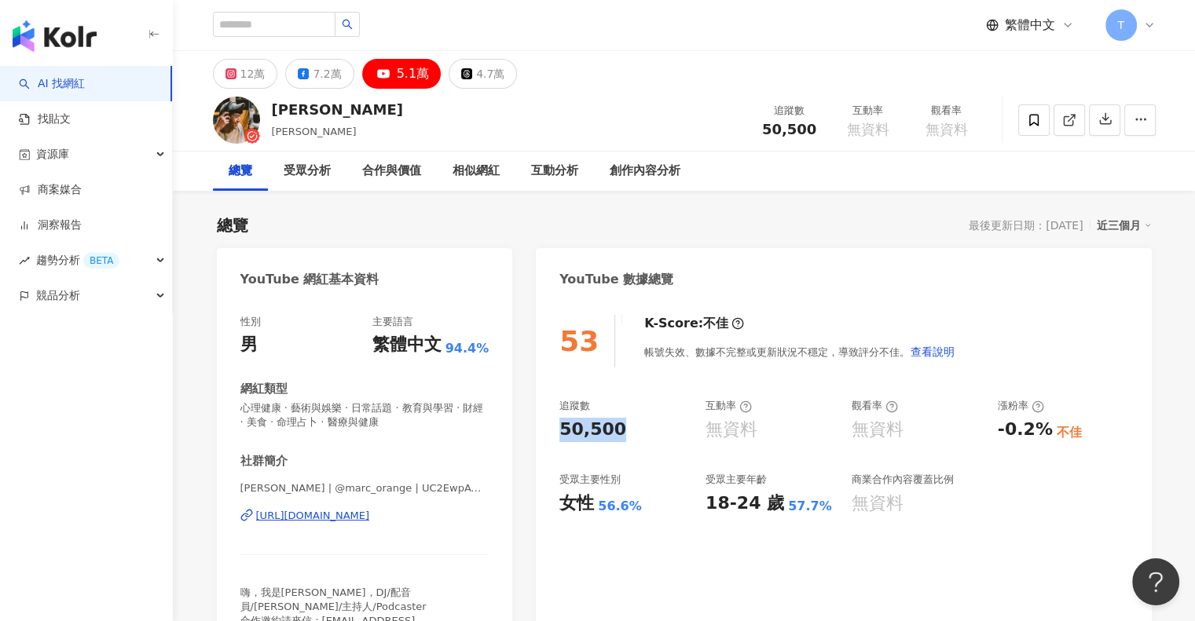
drag, startPoint x: 557, startPoint y: 423, endPoint x: 639, endPoint y: 434, distance: 83.1
click at [639, 434] on div "53 K-Score : 不佳 帳號失效、數據不完整或更新狀況不穩定，導致評分不佳。 查看說明 追蹤數 50,500 互動率 無資料 觀看率 無資料 漲粉率 …" at bounding box center [843, 482] width 615 height 367
copy div "50,500"
drag, startPoint x: 437, startPoint y: 524, endPoint x: 402, endPoint y: 517, distance: 35.3
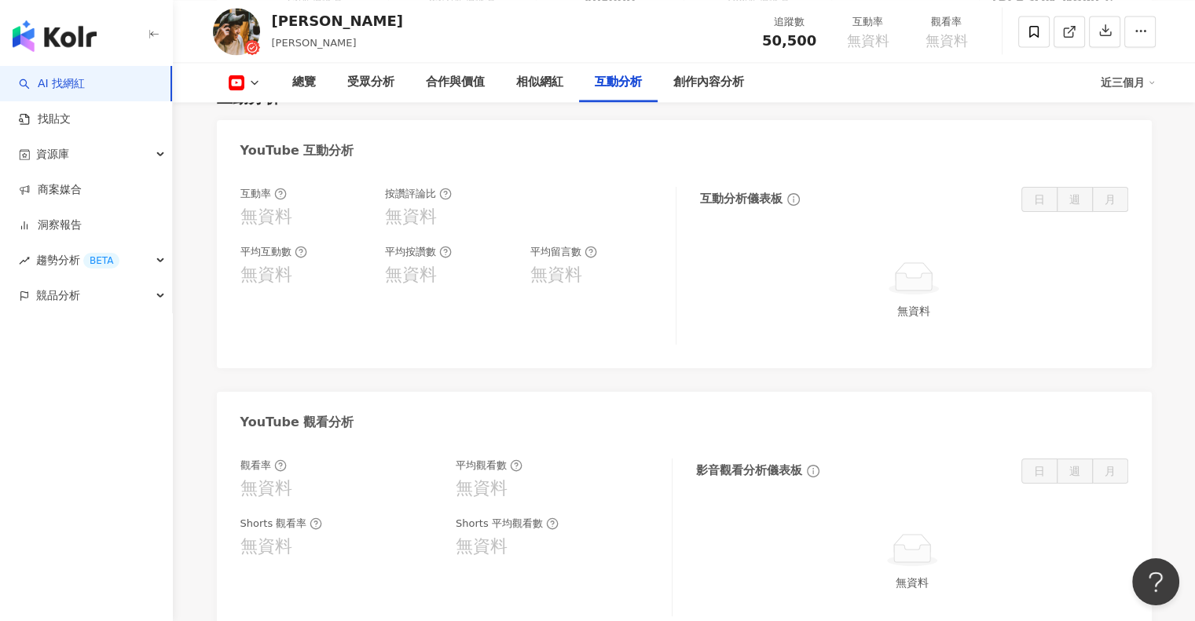
scroll to position [2985, 0]
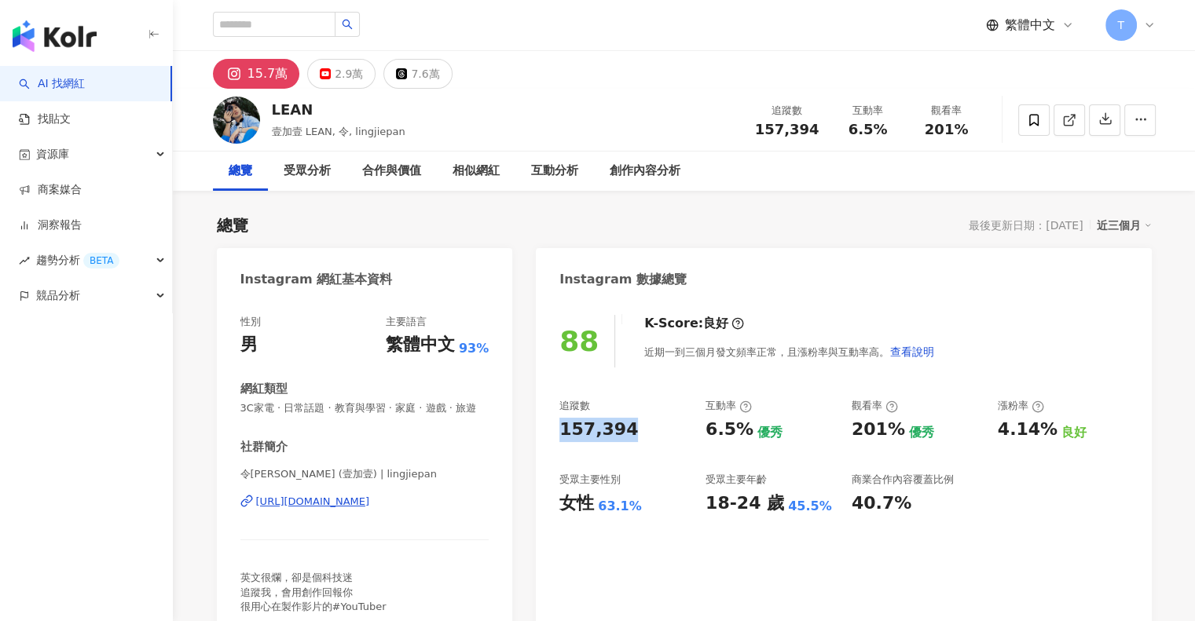
drag, startPoint x: 552, startPoint y: 434, endPoint x: 639, endPoint y: 428, distance: 86.6
click at [639, 428] on div "88 K-Score : 良好 近期一到三個月發文頻率正常，且漲粉率與互動率高。 查看說明 追蹤數 157,394 互動率 6.5% 優秀 觀看率 201% …" at bounding box center [843, 468] width 615 height 339
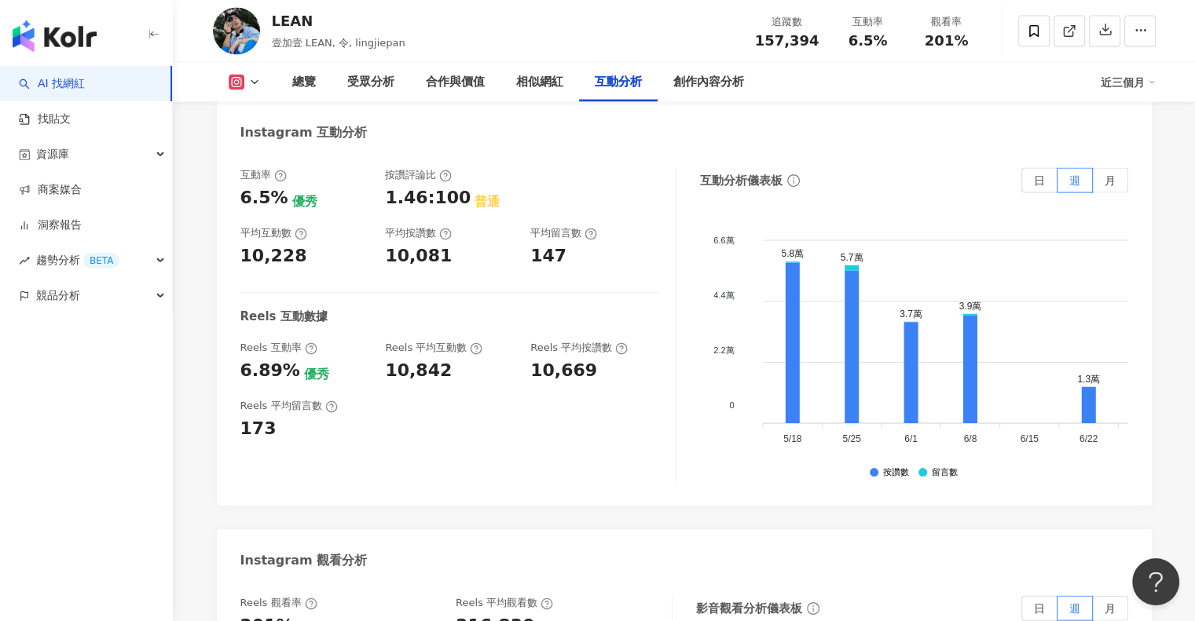
scroll to position [3377, 0]
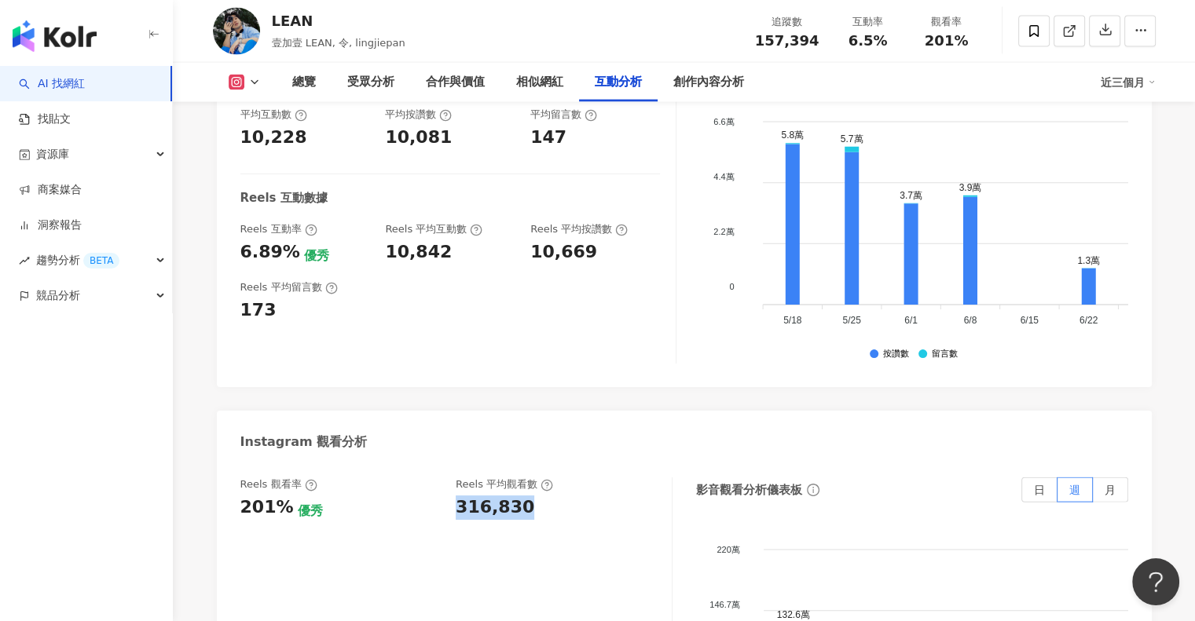
drag, startPoint x: 449, startPoint y: 430, endPoint x: 529, endPoint y: 430, distance: 80.1
click at [529, 478] on div "Reels 觀看率 201% 優秀 Reels 平均觀看數 316,830" at bounding box center [447, 499] width 415 height 42
copy div "316,830"
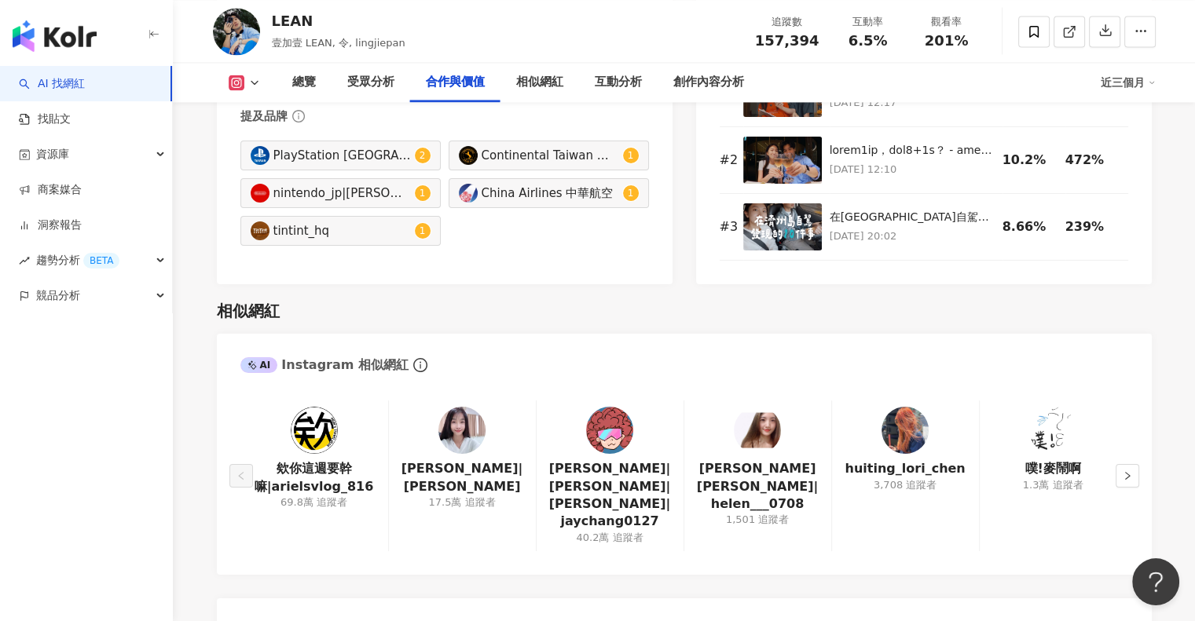
scroll to position [2356, 0]
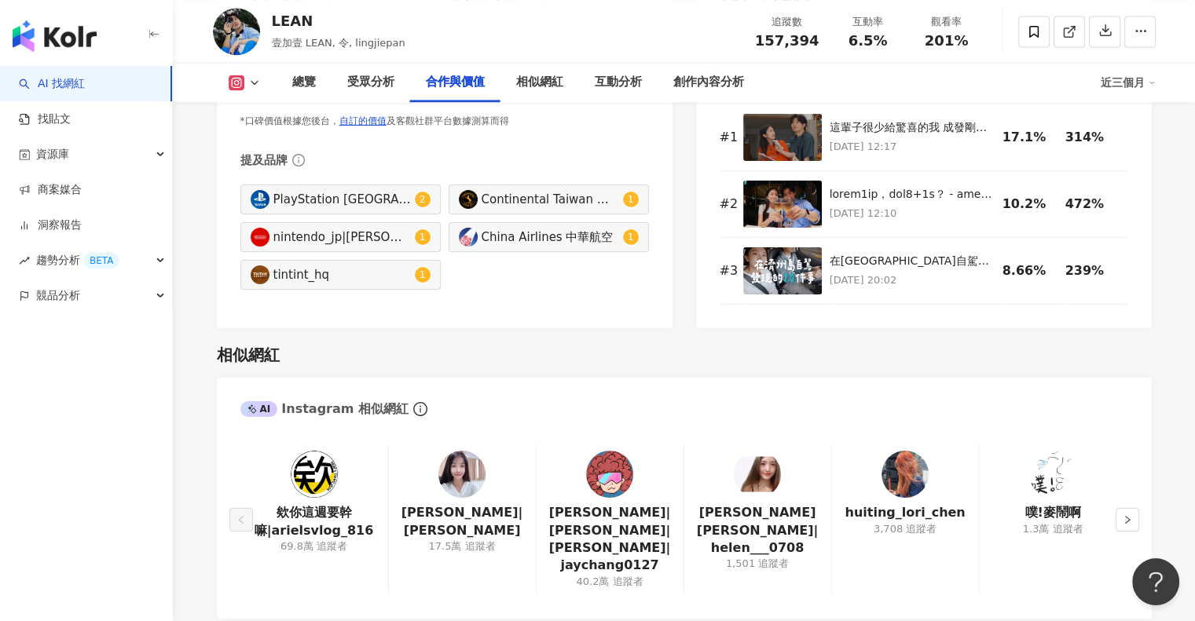
click at [254, 78] on icon at bounding box center [254, 82] width 13 height 13
drag, startPoint x: 638, startPoint y: 302, endPoint x: 1011, endPoint y: 302, distance: 373.1
click at [639, 302] on div "圖文合作費用預估 $65,000 - $130,000 影音合作費用預估 $93,500 - $191,700 圖文口碑價值 $288,470 影音口碑價值 …" at bounding box center [445, 156] width 456 height 346
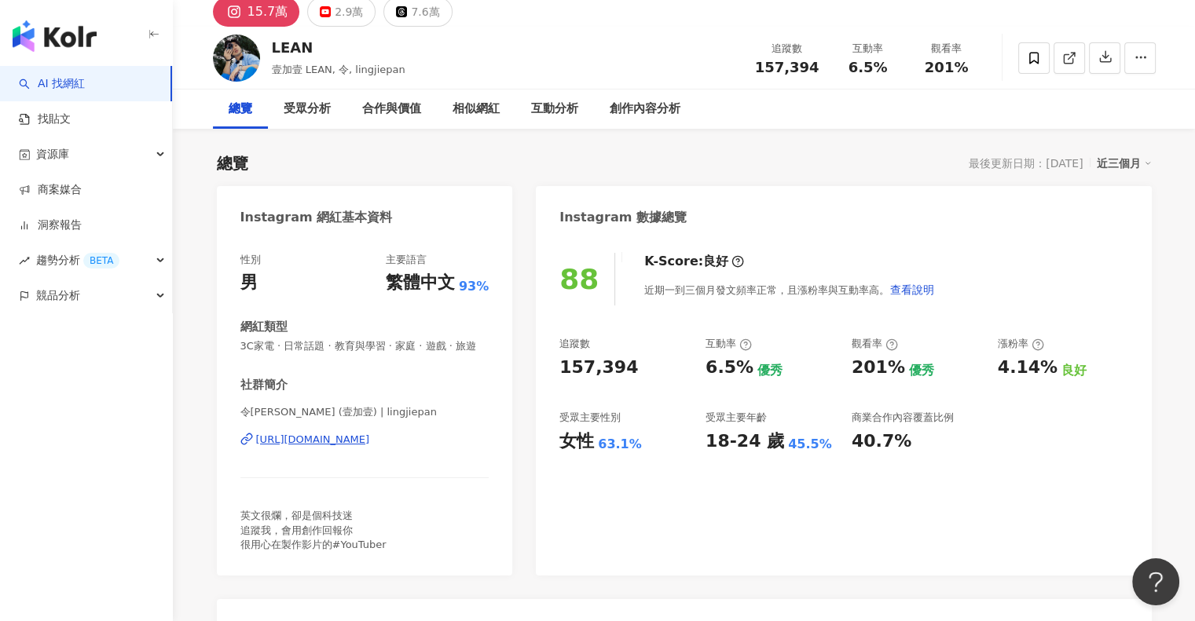
scroll to position [0, 0]
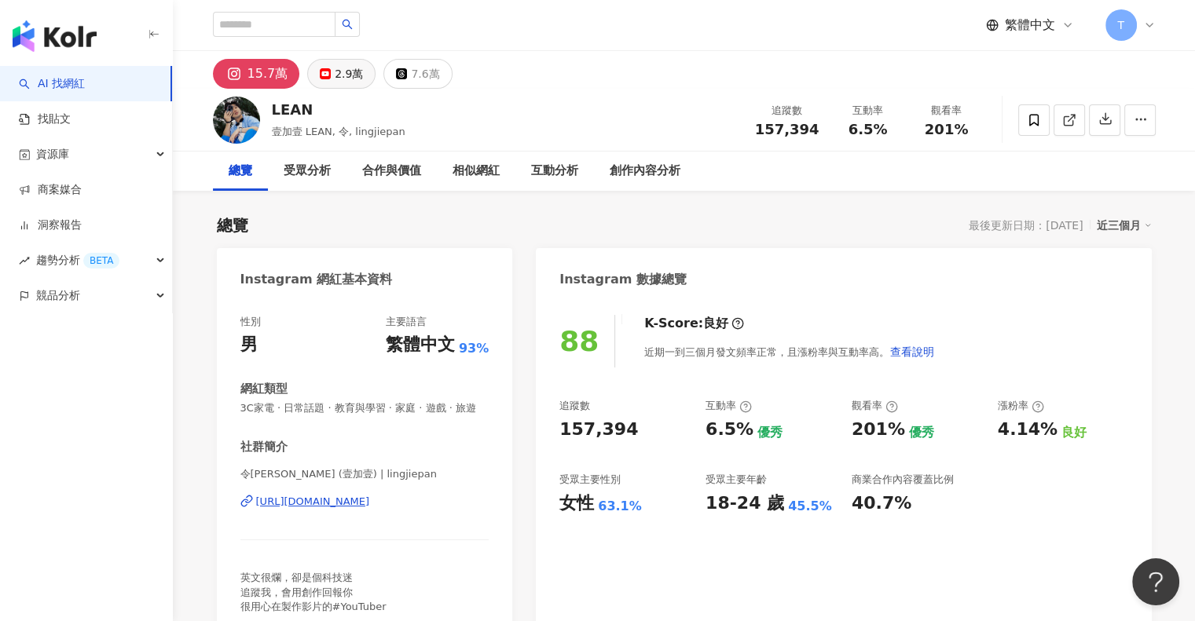
click at [339, 73] on div "2.9萬" at bounding box center [349, 74] width 28 height 22
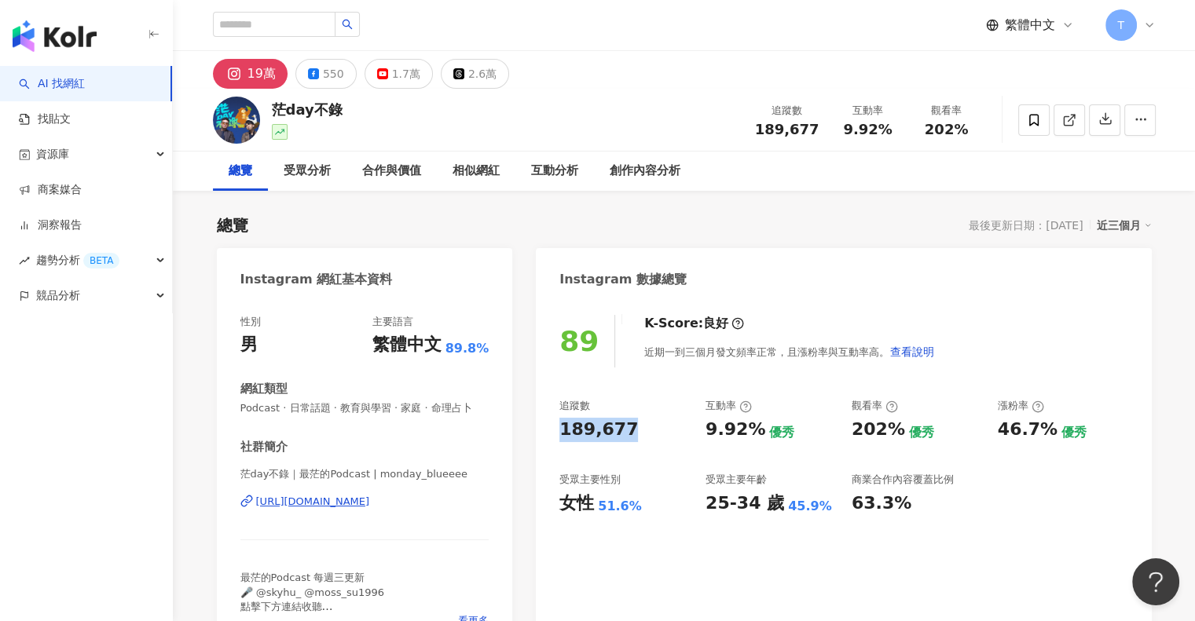
drag, startPoint x: 559, startPoint y: 430, endPoint x: 635, endPoint y: 430, distance: 75.4
click at [635, 430] on div "189,677" at bounding box center [624, 430] width 130 height 24
click at [657, 489] on div "受眾主要性別 女性 51.6%" at bounding box center [624, 494] width 130 height 42
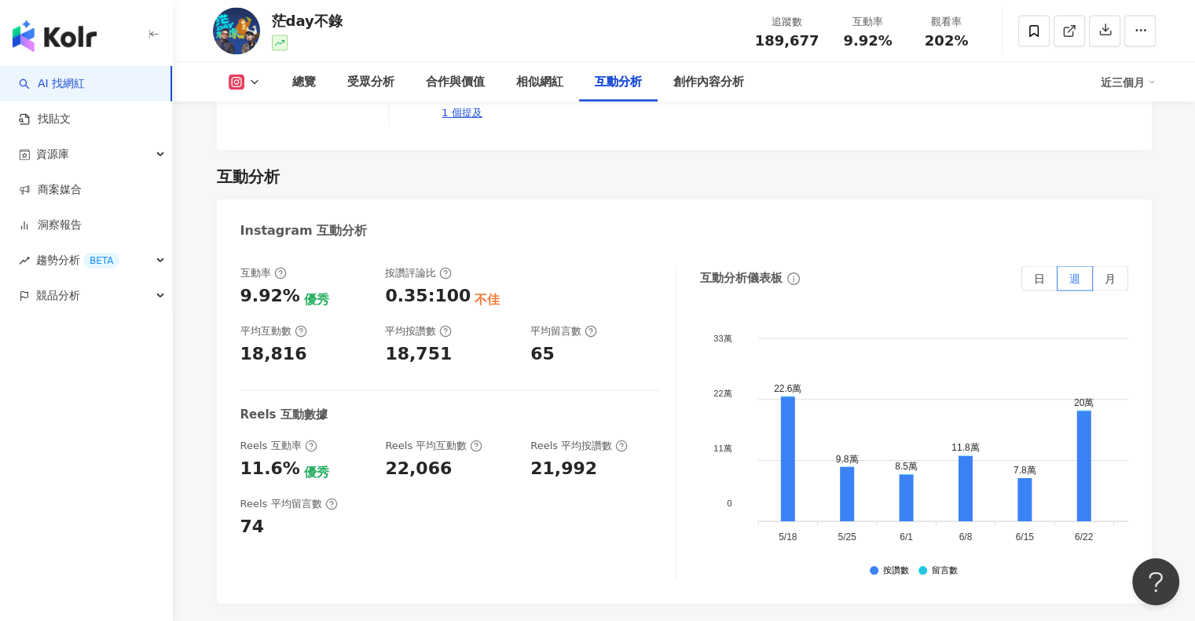
scroll to position [3534, 0]
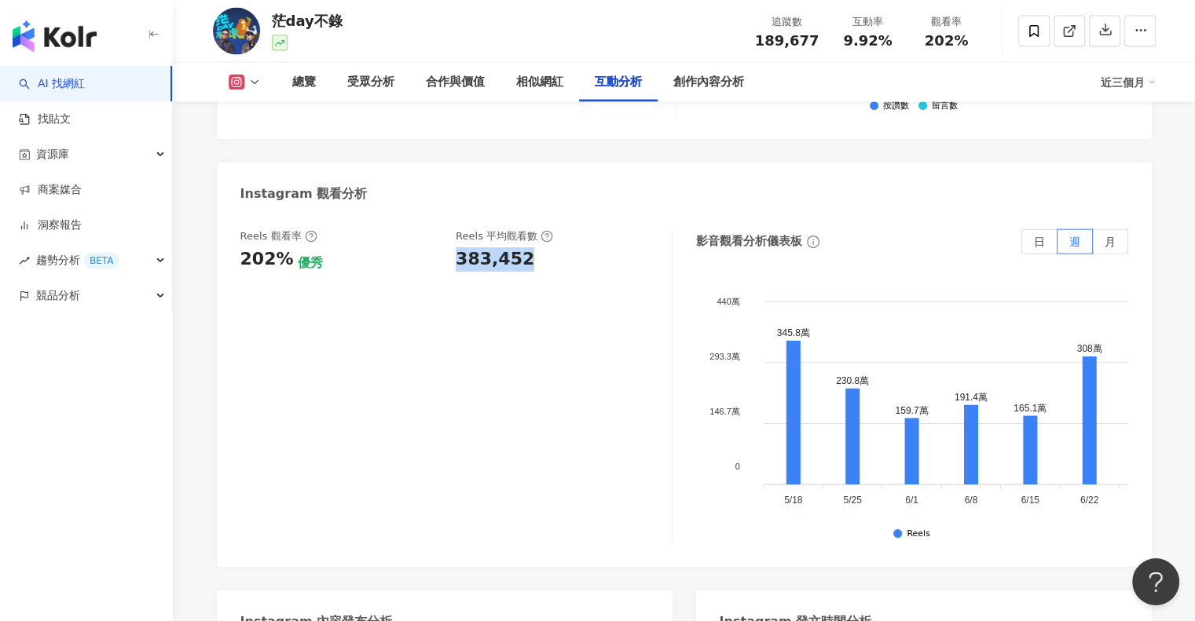
drag, startPoint x: 452, startPoint y: 243, endPoint x: 529, endPoint y: 242, distance: 77.0
click at [529, 242] on div "Reels 觀看率 202% 優秀 [PERSON_NAME] 平均觀看數 383,452" at bounding box center [447, 250] width 415 height 42
copy div "383,452"
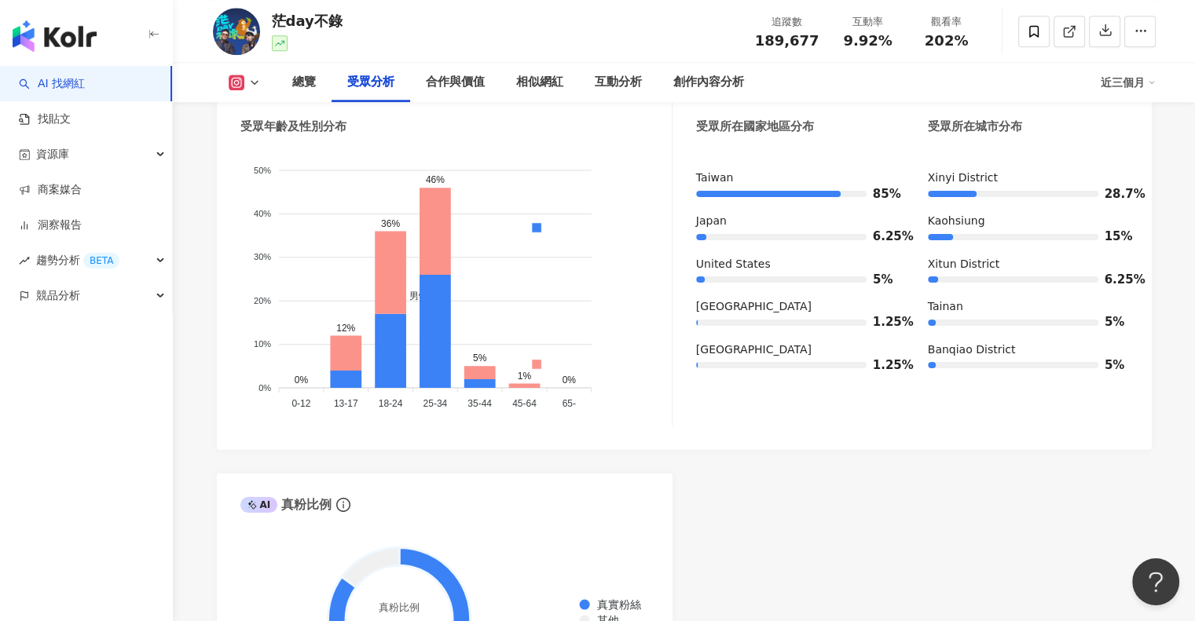
scroll to position [1414, 0]
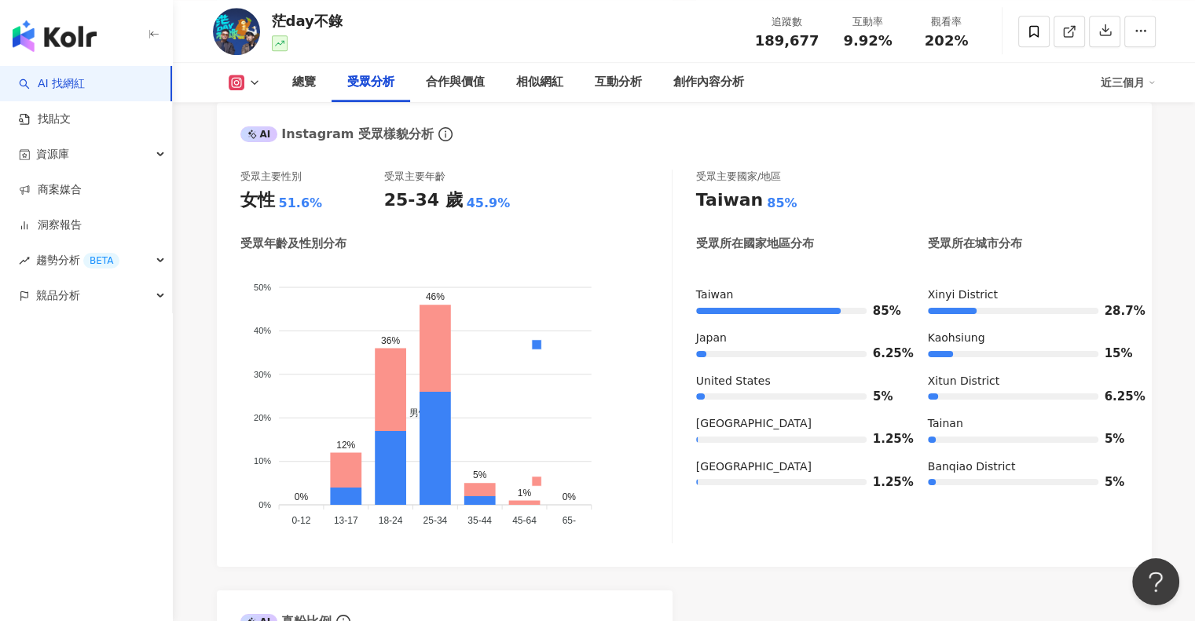
click at [253, 86] on icon at bounding box center [254, 82] width 13 height 13
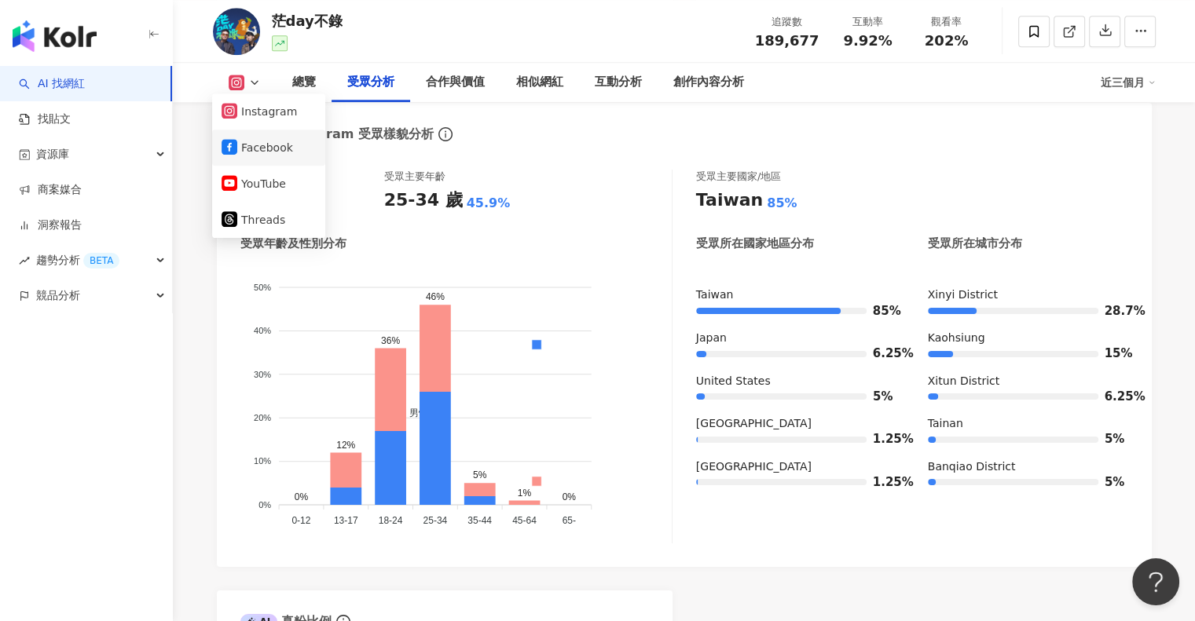
click at [272, 151] on button "Facebook" at bounding box center [268, 148] width 94 height 22
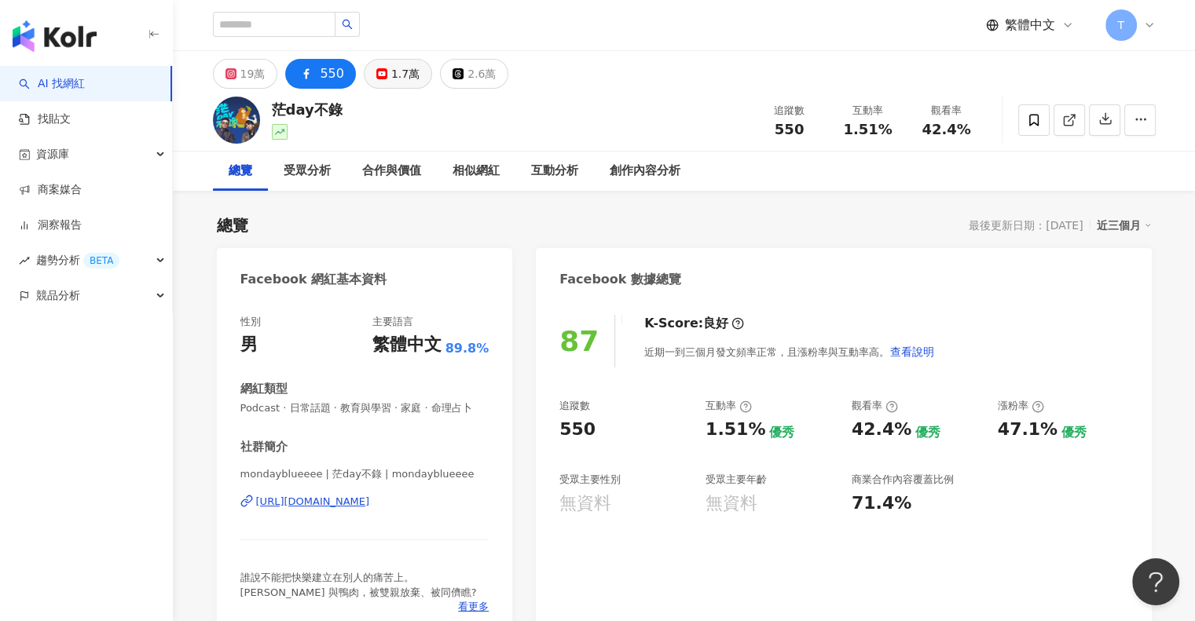
click at [401, 69] on div "1.7萬" at bounding box center [405, 74] width 28 height 22
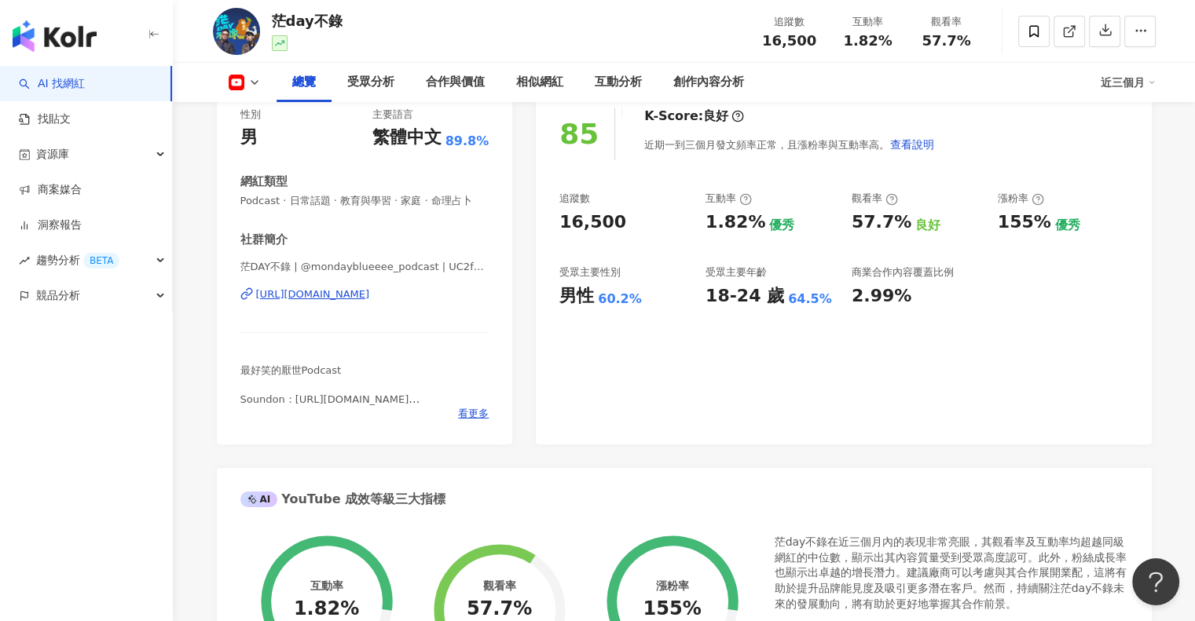
scroll to position [157, 0]
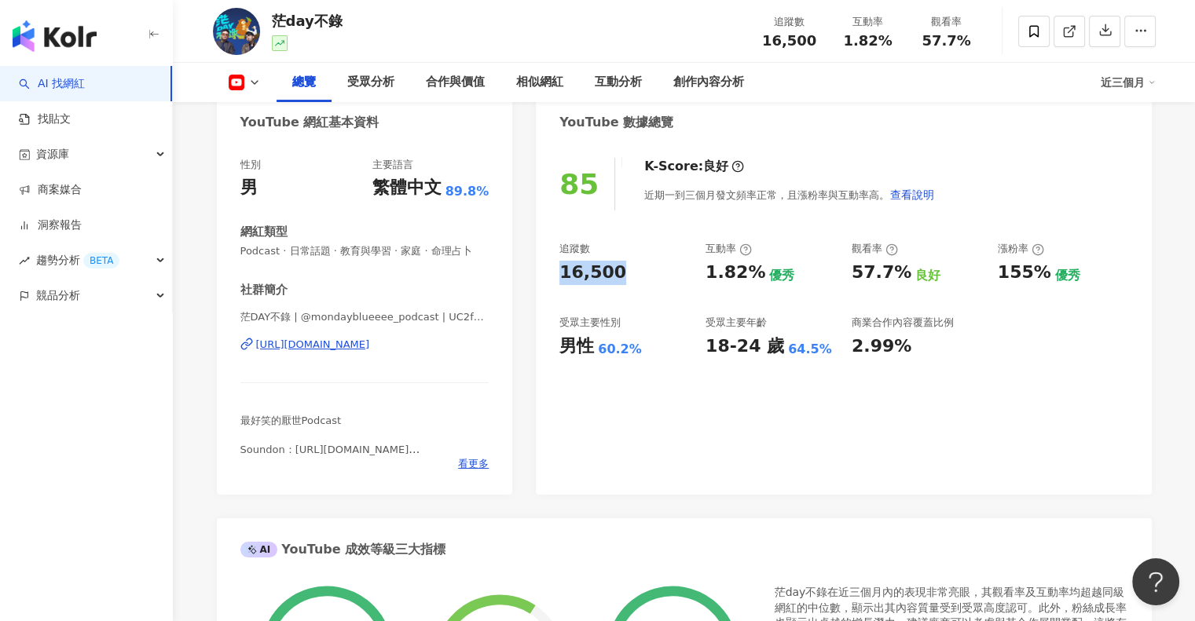
drag, startPoint x: 552, startPoint y: 273, endPoint x: 624, endPoint y: 273, distance: 72.3
click at [624, 273] on div "85 K-Score : 良好 近期一到三個月發文頻率正常，且漲粉率與互動率高。 查看說明 追蹤數 16,500 互動率 1.82% 優秀 觀看率 57.7%…" at bounding box center [843, 318] width 615 height 353
copy div "16,500"
click at [650, 416] on div "85 K-Score : 良好 近期一到三個月發文頻率正常，且漲粉率與互動率高。 查看說明 追蹤數 16,500 互動率 1.82% 優秀 觀看率 57.7%…" at bounding box center [843, 318] width 615 height 353
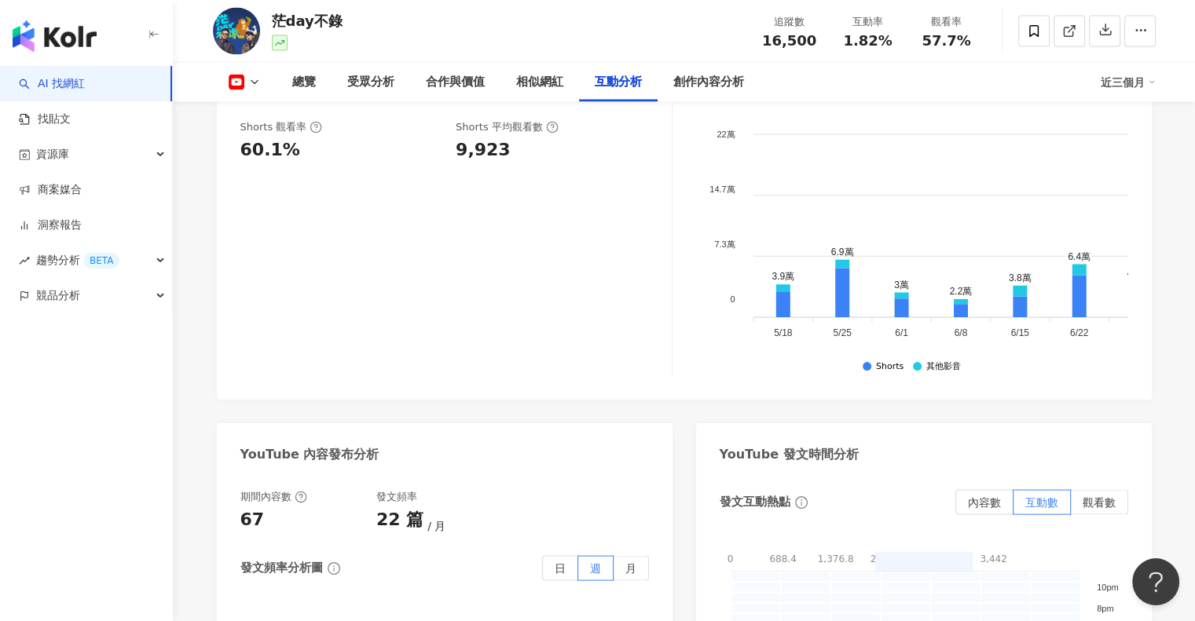
scroll to position [2906, 0]
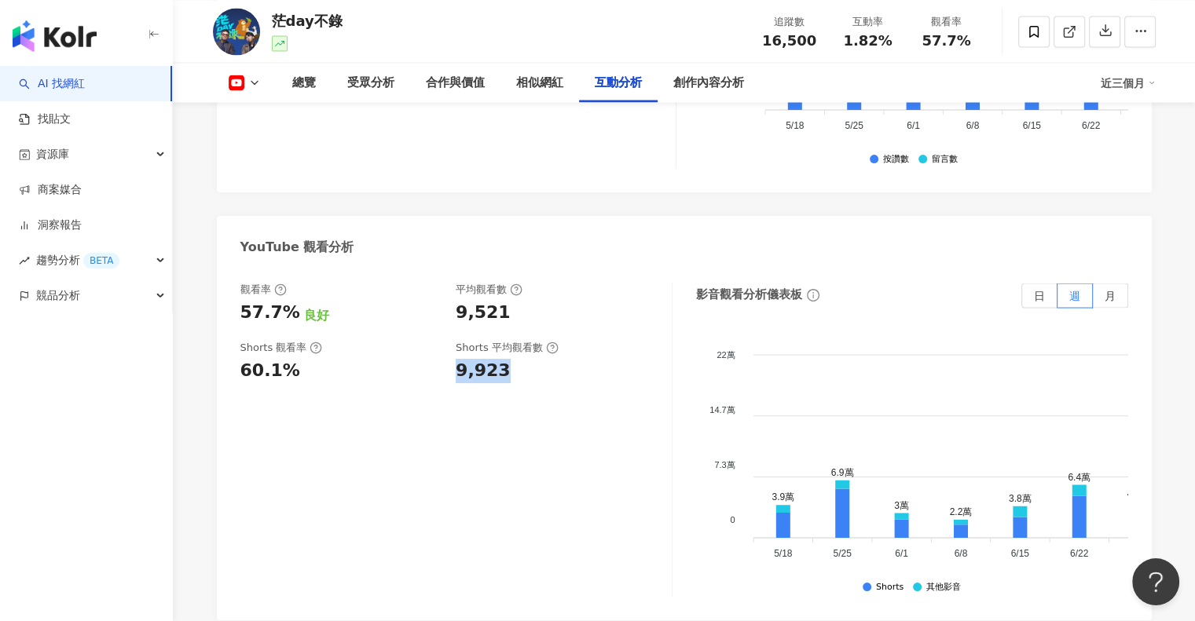
drag, startPoint x: 459, startPoint y: 351, endPoint x: 508, endPoint y: 351, distance: 48.7
click at [508, 359] on div "9,923" at bounding box center [556, 371] width 200 height 24
copy div "9,923"
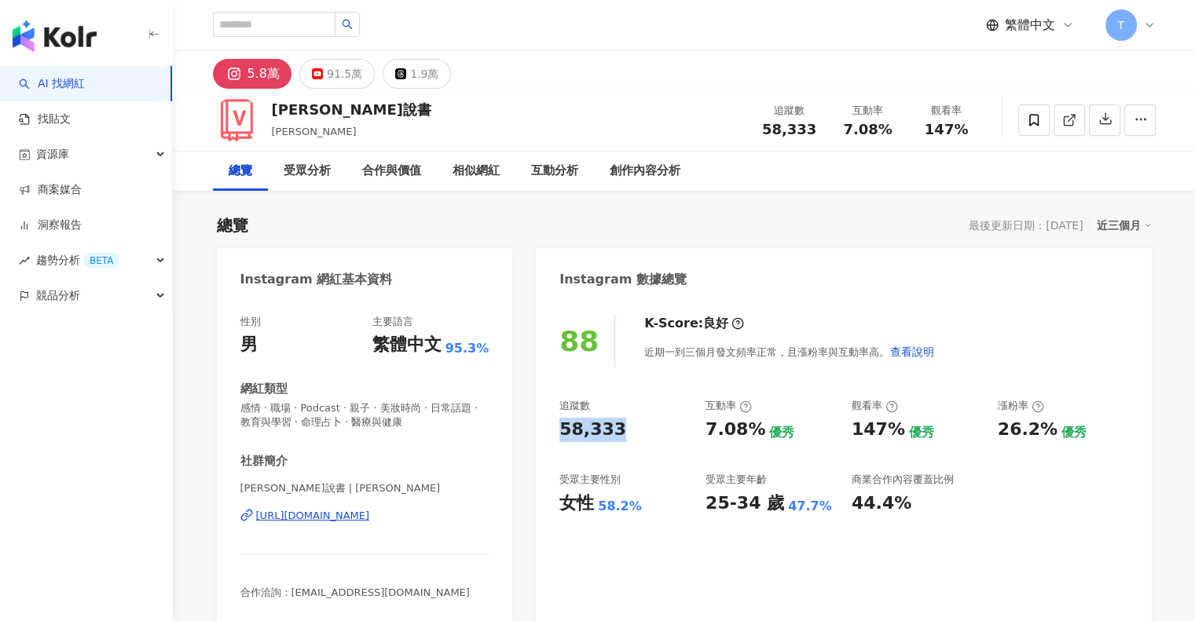
drag, startPoint x: 568, startPoint y: 430, endPoint x: 639, endPoint y: 430, distance: 71.5
click at [639, 430] on div "88 K-Score : 良好 近期一到三個月發文頻率正常，且漲粉率與互動率高。 查看說明 追蹤數 58,333 互動率 7.08% 優秀 觀看率 147% …" at bounding box center [843, 461] width 615 height 324
click at [628, 538] on div "88 K-Score : 良好 近期一到三個月發文頻率正常，且漲粉率與互動率高。 查看說明 追蹤數 58,333 互動率 7.08% 優秀 觀看率 147% …" at bounding box center [843, 461] width 615 height 324
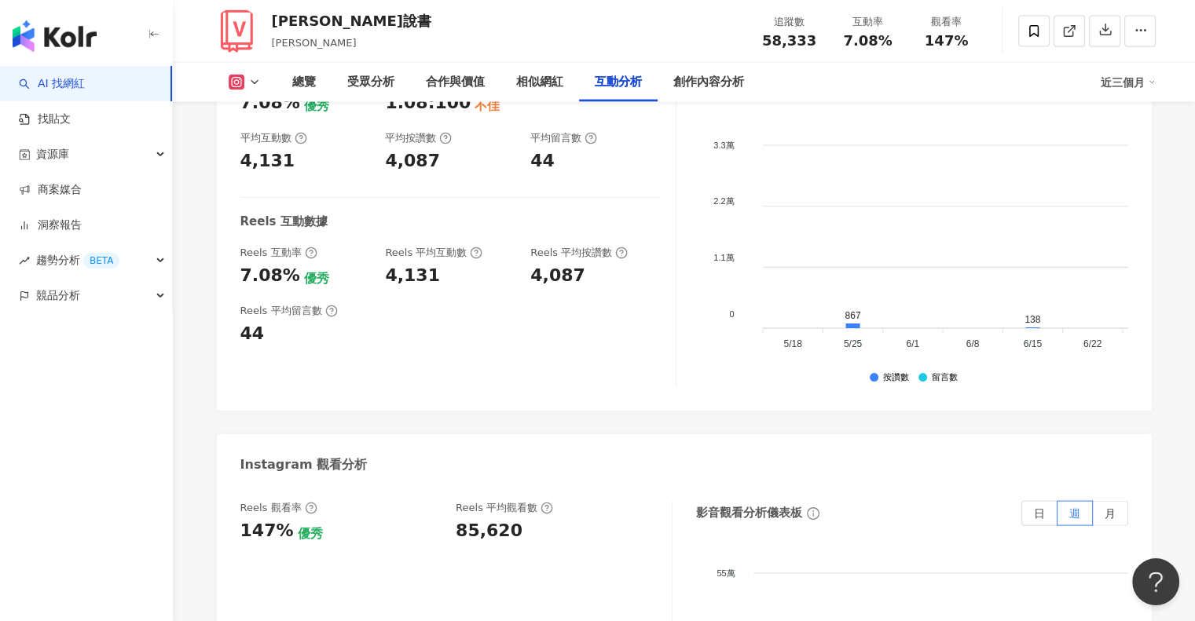
scroll to position [3220, 0]
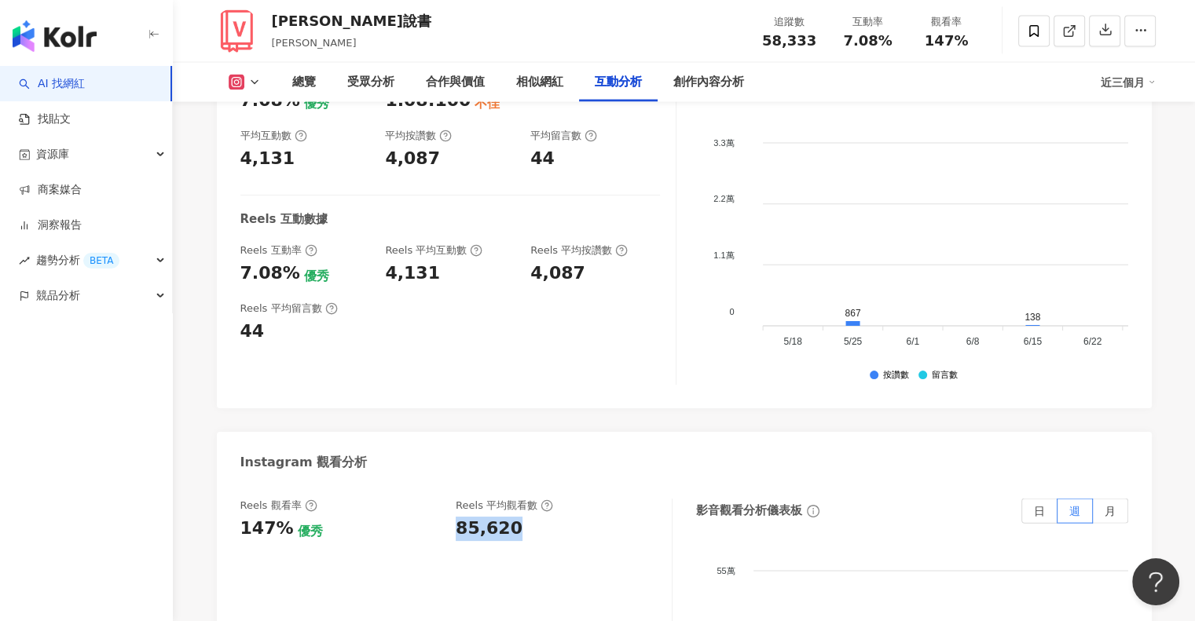
drag, startPoint x: 456, startPoint y: 528, endPoint x: 508, endPoint y: 530, distance: 51.9
click at [508, 530] on div "85,620" at bounding box center [489, 529] width 67 height 24
copy div "85,620"
click at [604, 500] on div "Reels 平均觀看數" at bounding box center [556, 506] width 200 height 14
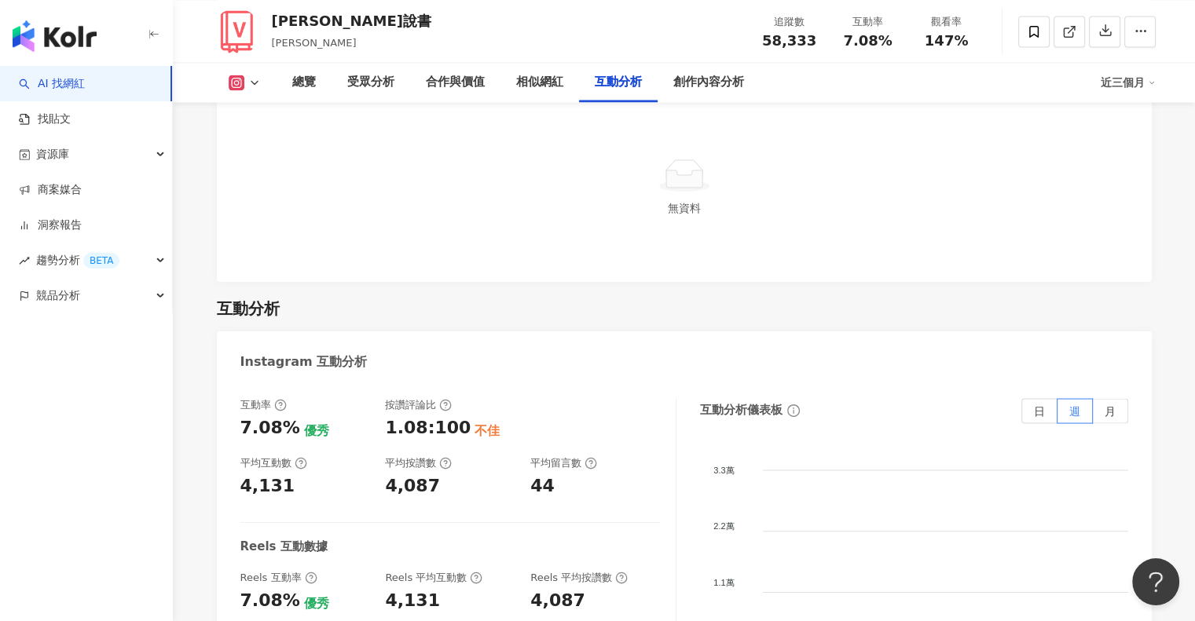
scroll to position [2827, 0]
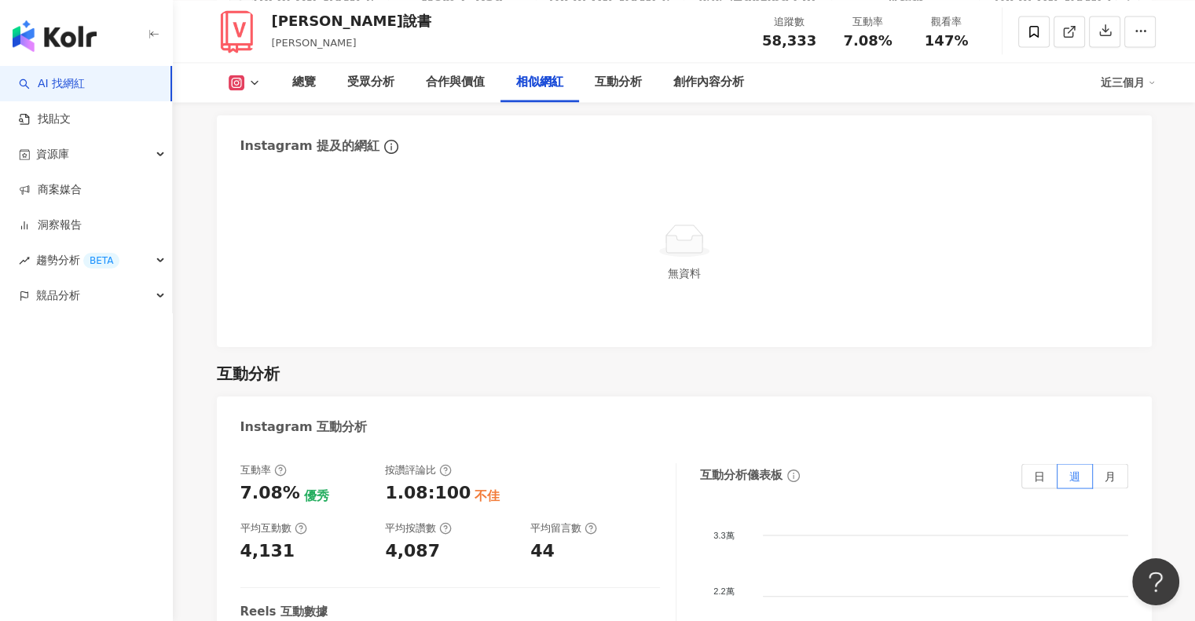
click at [236, 82] on icon at bounding box center [235, 82] width 3 height 3
click at [265, 150] on button "YouTube" at bounding box center [268, 148] width 94 height 22
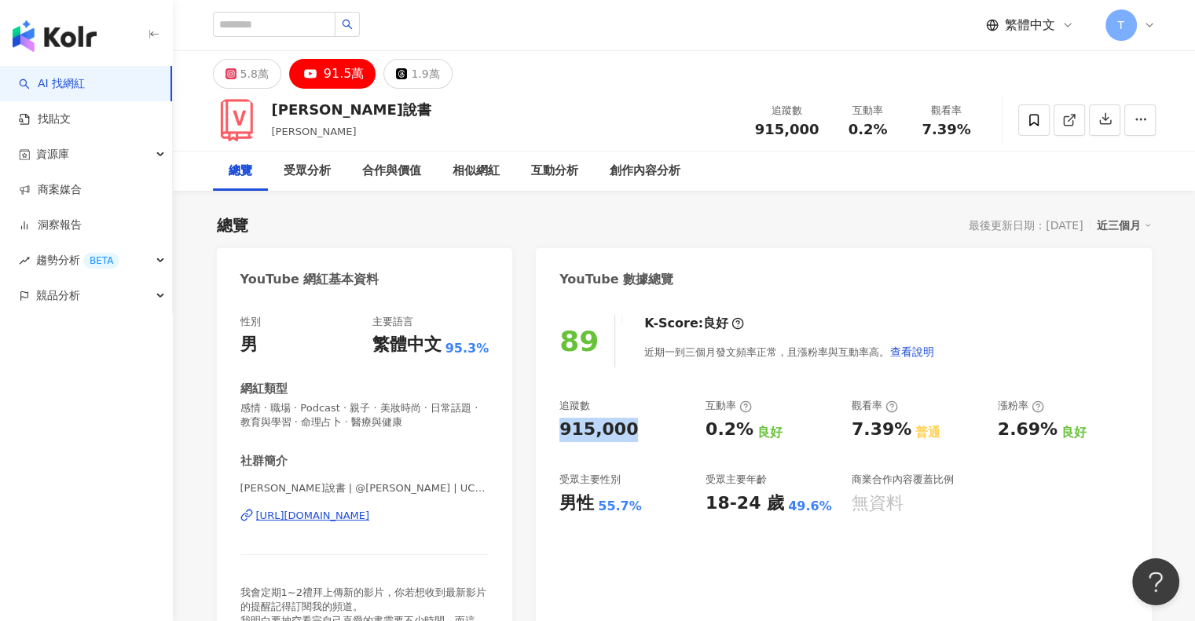
drag, startPoint x: 555, startPoint y: 436, endPoint x: 639, endPoint y: 435, distance: 83.3
click at [639, 435] on div "89 K-Score : 良好 近期一到三個月發文頻率正常，且漲粉率與互動率高。 查看說明 追蹤數 915,000 互動率 0.2% 良好 觀看率 7.39%…" at bounding box center [843, 482] width 615 height 367
copy div "915,000"
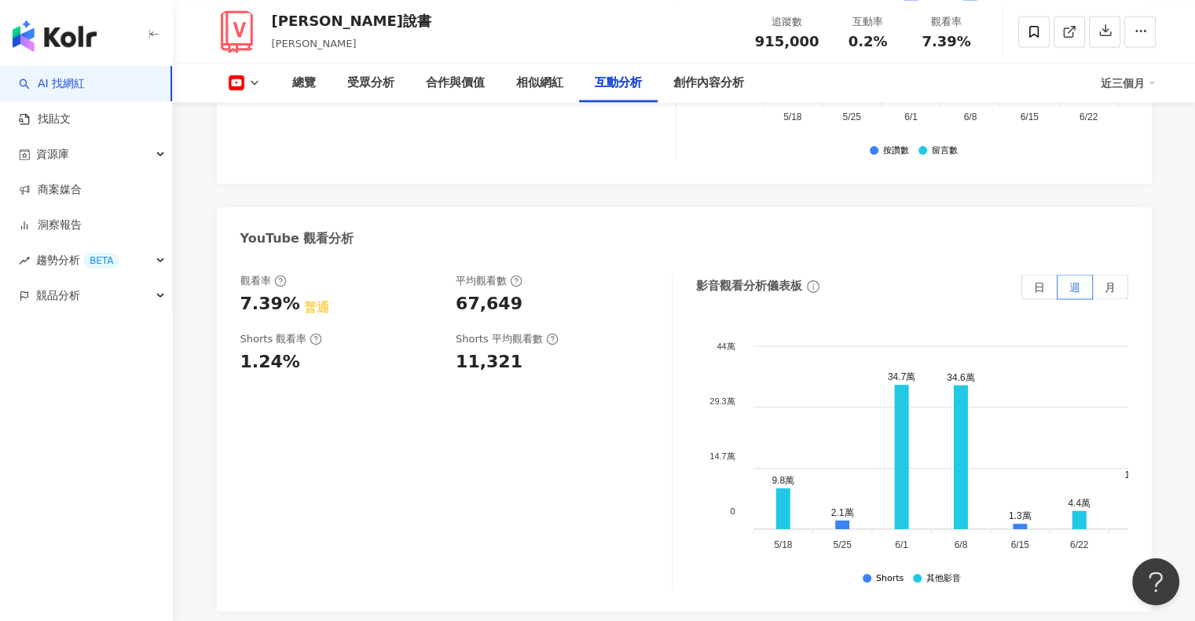
scroll to position [2827, 0]
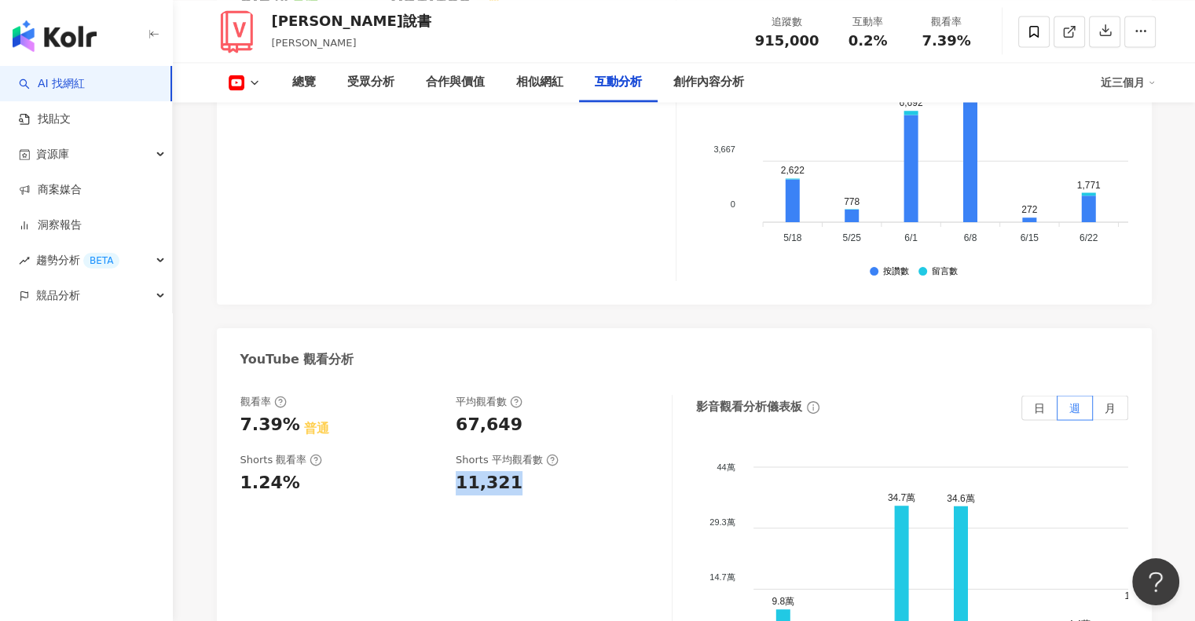
drag, startPoint x: 454, startPoint y: 426, endPoint x: 518, endPoint y: 426, distance: 64.4
click at [518, 453] on div "Shorts 觀看率 1.24% Shorts 平均觀看數 11,321" at bounding box center [447, 474] width 415 height 42
copy div "11,321"
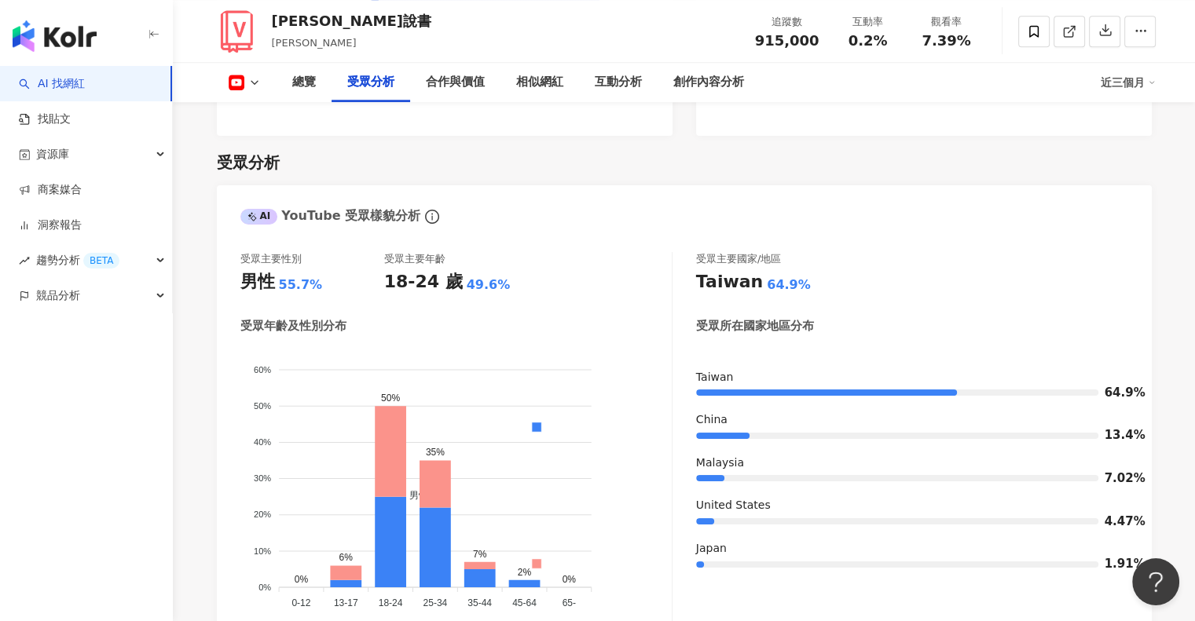
scroll to position [1335, 0]
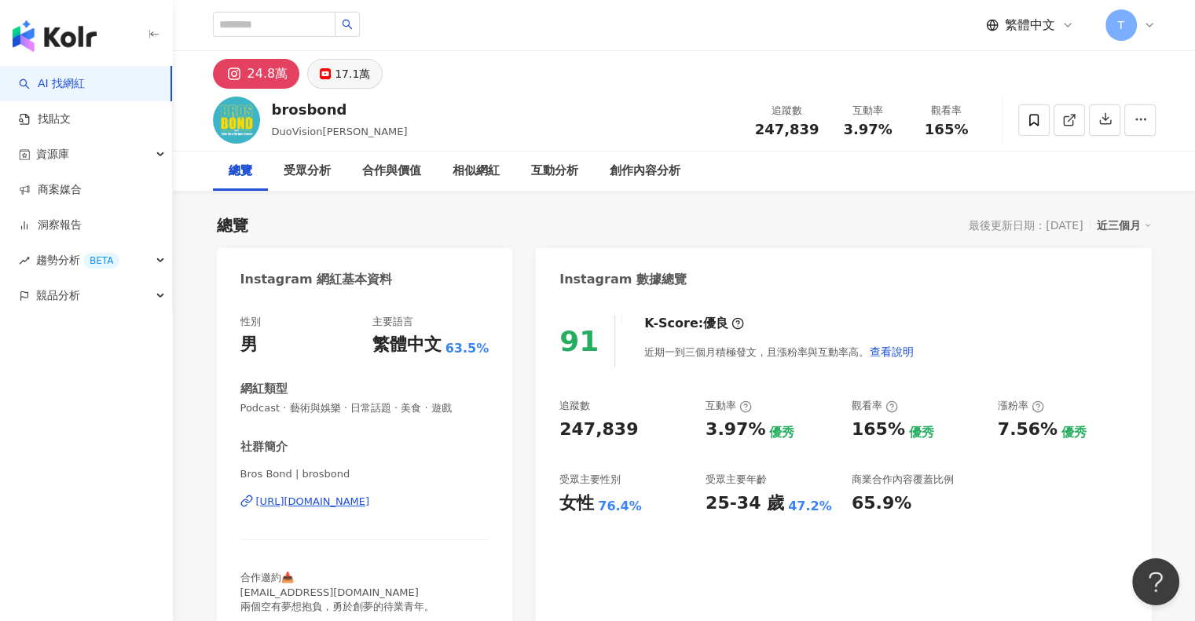
click at [328, 71] on button "17.1萬" at bounding box center [344, 74] width 75 height 30
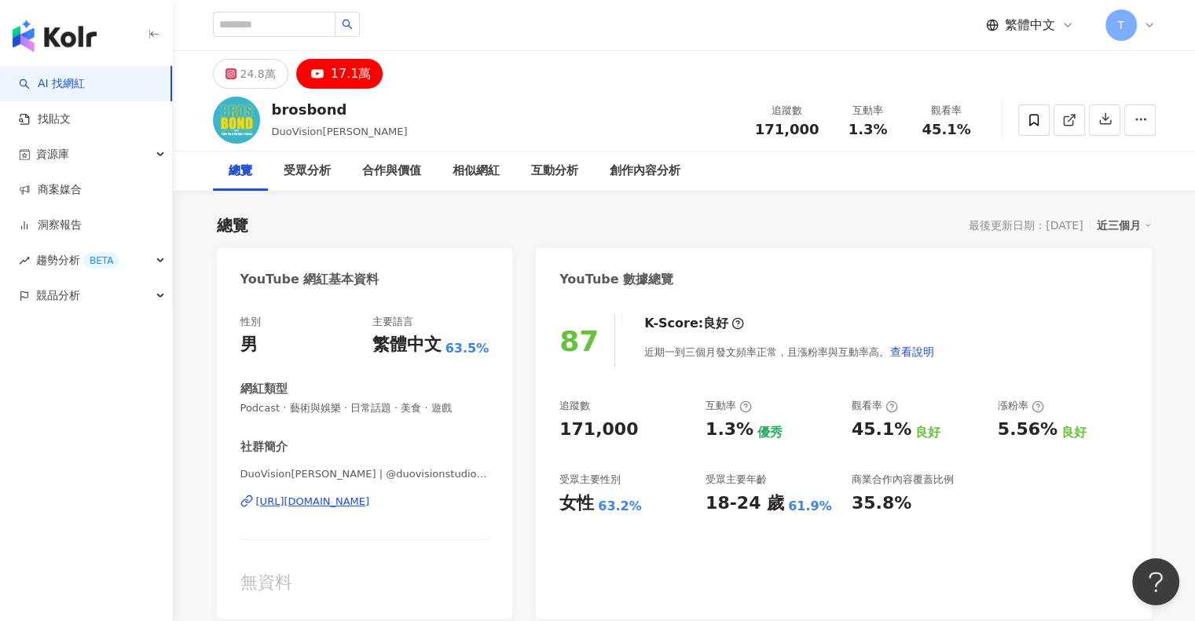
drag, startPoint x: 548, startPoint y: 428, endPoint x: 631, endPoint y: 427, distance: 83.3
click at [631, 427] on div "87 K-Score : 良好 近期一到三個月發文頻率正常，且漲粉率與互動率高。 查看說明 追蹤數 171,000 互動率 1.3% 優秀 觀看率 45.1%…" at bounding box center [843, 459] width 615 height 320
click at [647, 421] on div "171,000" at bounding box center [624, 430] width 130 height 24
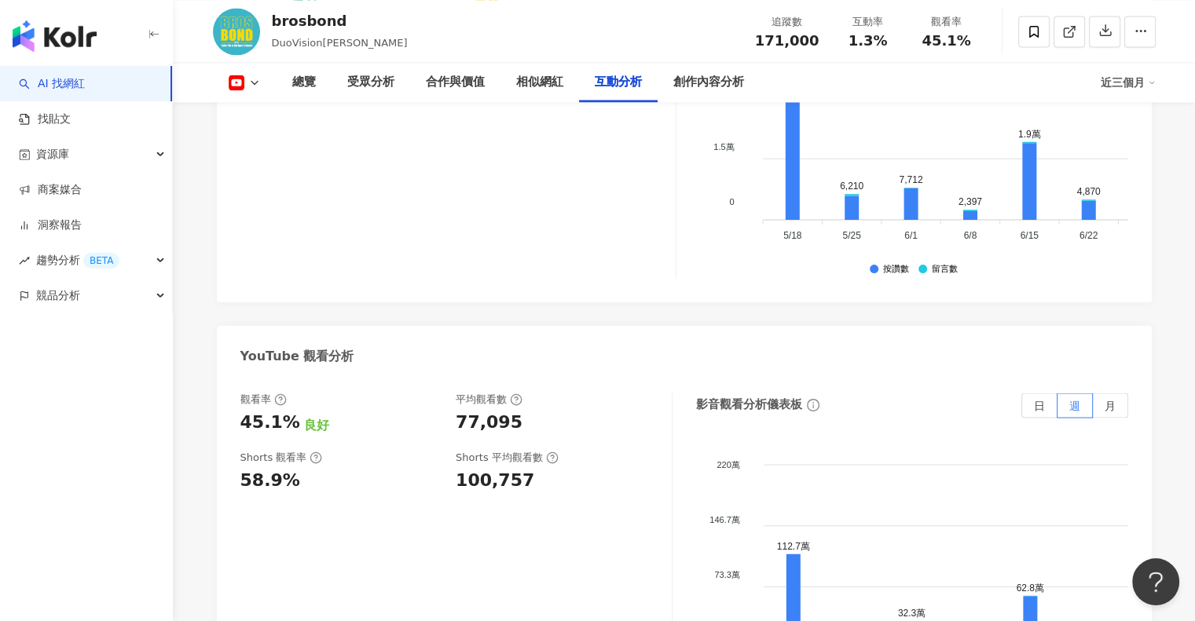
scroll to position [2827, 0]
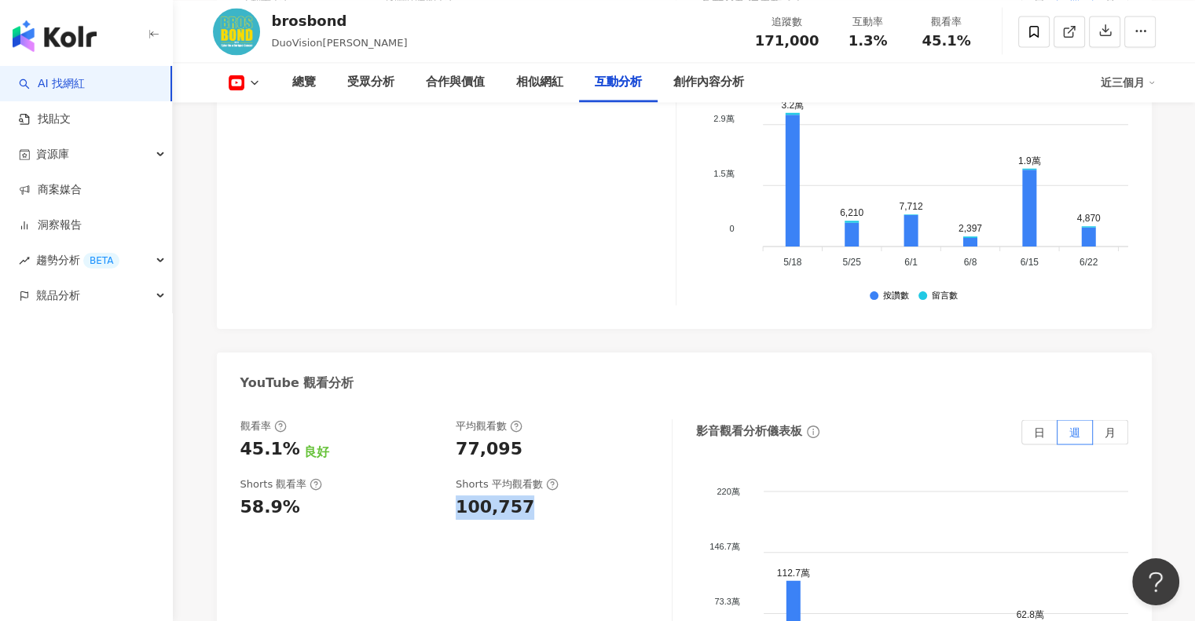
drag, startPoint x: 454, startPoint y: 444, endPoint x: 537, endPoint y: 445, distance: 83.3
click at [537, 478] on div "Shorts 觀看率 58.9% Shorts 平均觀看數 100,757" at bounding box center [447, 499] width 415 height 42
copy div "100,757"
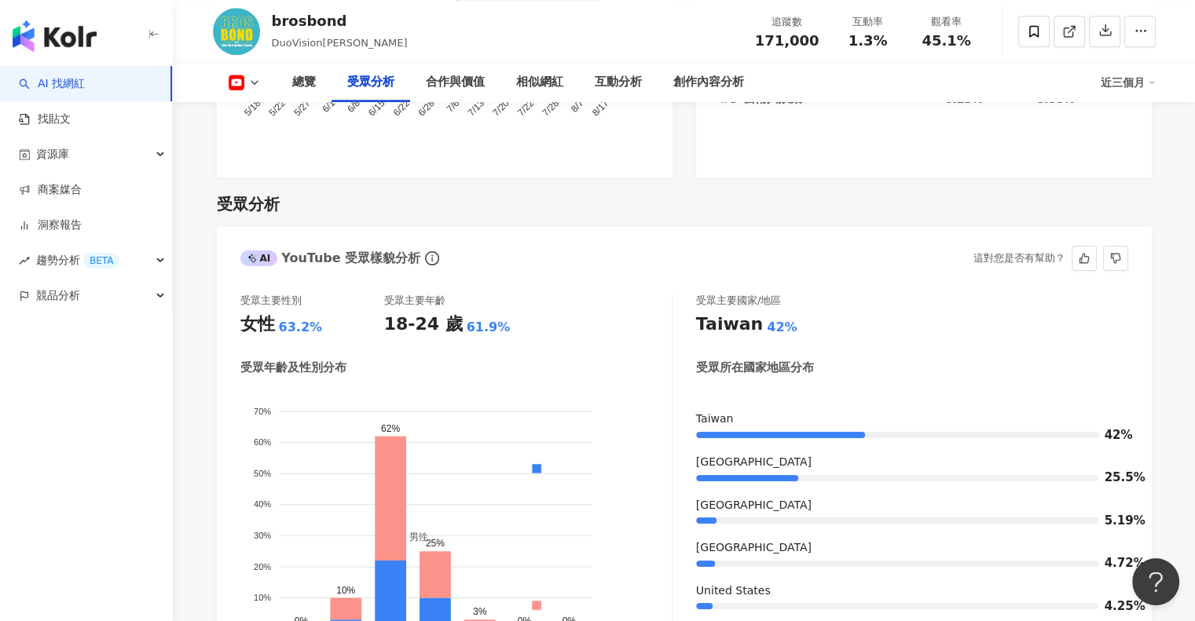
scroll to position [1335, 0]
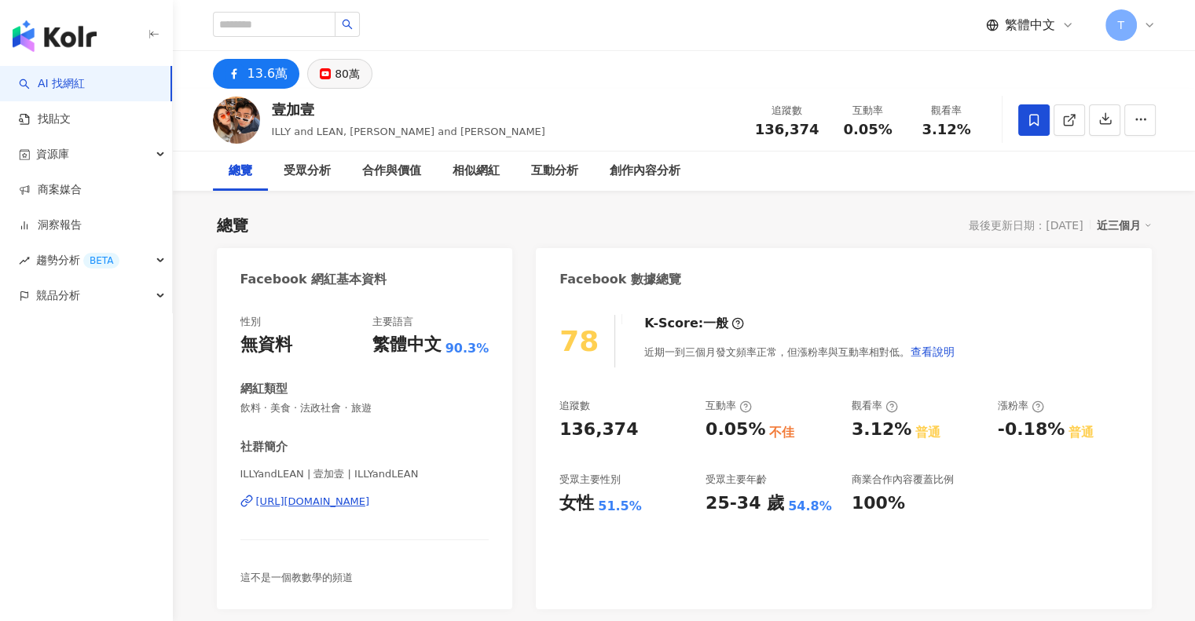
click at [339, 73] on div "80萬" at bounding box center [347, 74] width 25 height 22
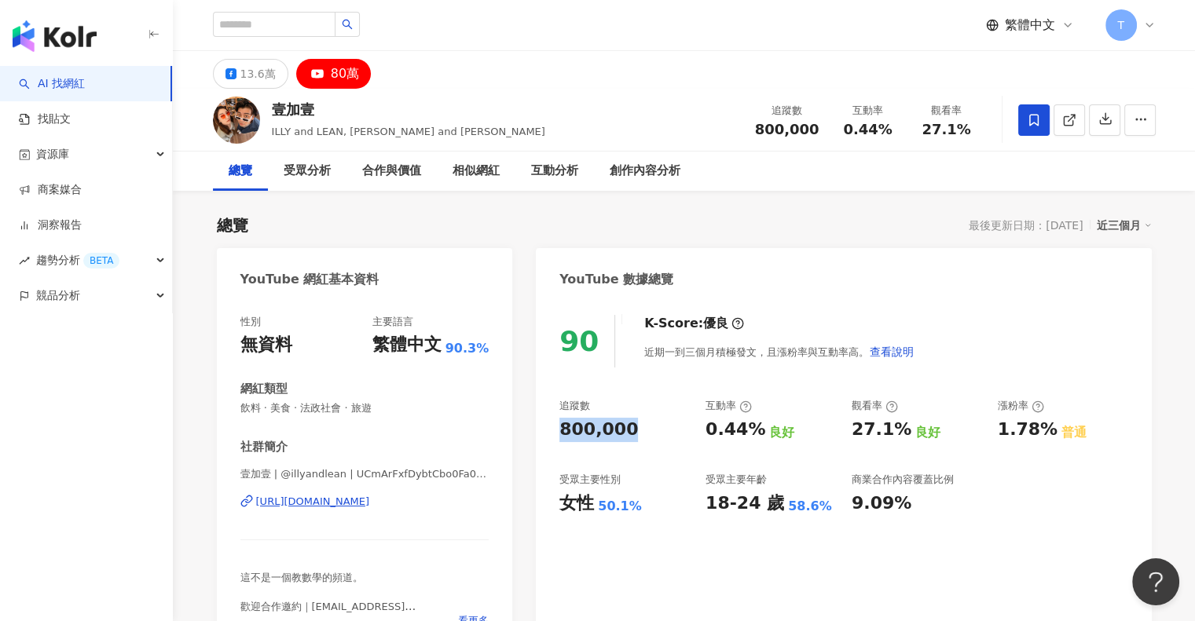
drag, startPoint x: 554, startPoint y: 431, endPoint x: 623, endPoint y: 432, distance: 69.1
click at [623, 432] on div "90 K-Score : 優良 近期一到三個月積極發文，且漲粉率與互動率高。 查看說明 追蹤數 800,000 互動率 0.44% 良好 觀看率 27.1% …" at bounding box center [843, 475] width 615 height 353
click at [628, 432] on div "800,000" at bounding box center [624, 430] width 130 height 24
drag, startPoint x: 631, startPoint y: 433, endPoint x: 559, endPoint y: 433, distance: 72.3
click at [559, 433] on div "800,000" at bounding box center [624, 430] width 130 height 24
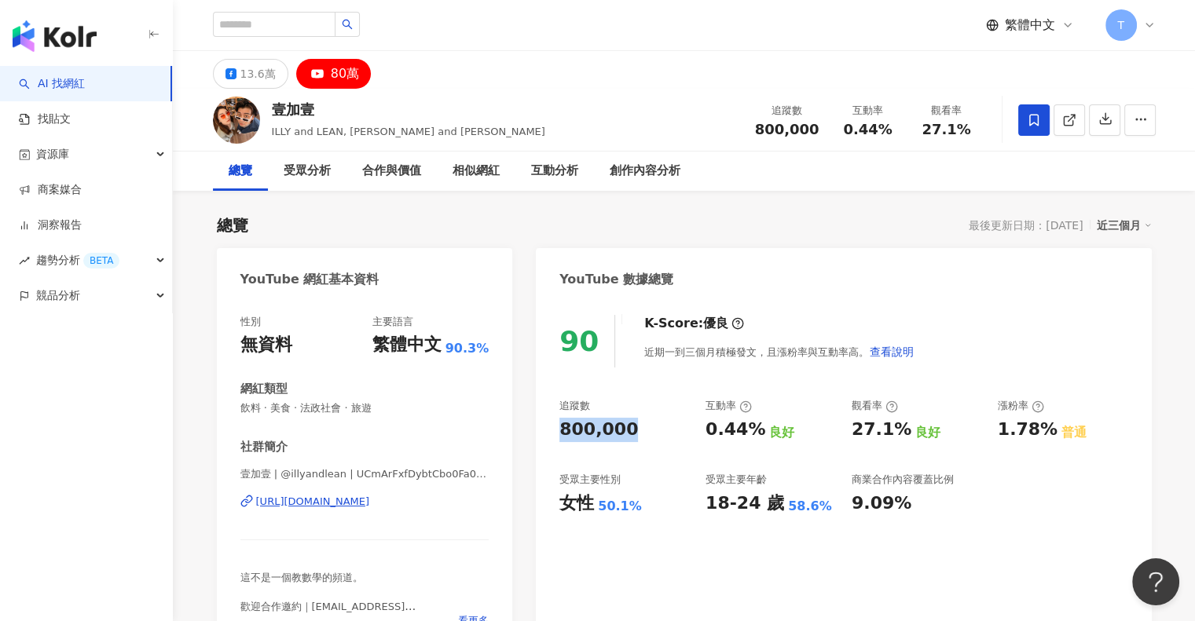
copy div "800,000"
click at [771, 463] on div "追蹤數 800,000 互動率 0.44% 良好 觀看率 27.1% 良好 漲粉率 1.78% 普通 受眾主要性別 女性 50.1% 受眾主要年齡 18-24…" at bounding box center [843, 457] width 568 height 116
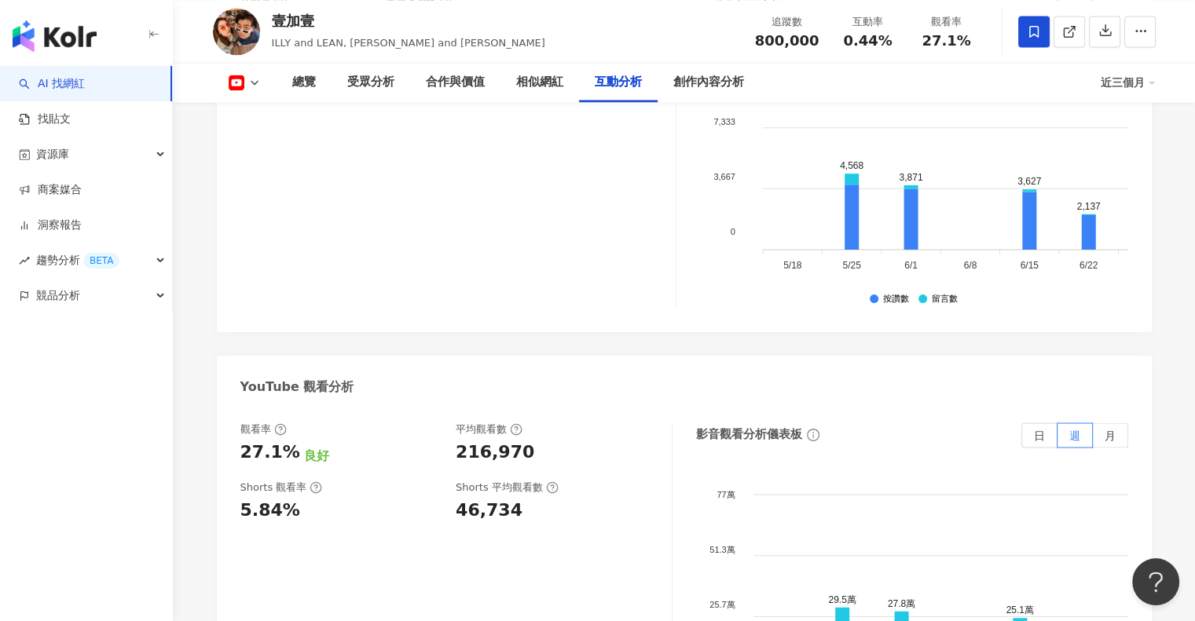
scroll to position [2827, 0]
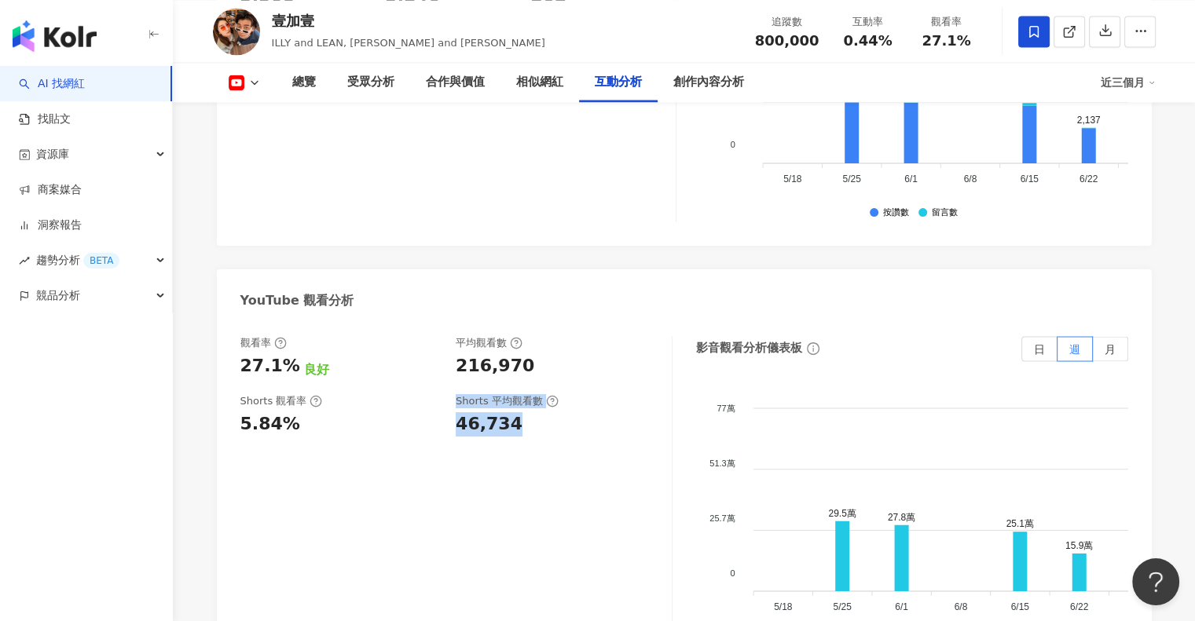
drag, startPoint x: 445, startPoint y: 355, endPoint x: 507, endPoint y: 356, distance: 62.1
click at [507, 394] on div "Shorts 觀看率 5.84% Shorts 平均觀看數 46,734" at bounding box center [447, 415] width 415 height 42
click at [506, 412] on div "46,734" at bounding box center [489, 424] width 67 height 24
drag, startPoint x: 459, startPoint y: 361, endPoint x: 517, endPoint y: 361, distance: 58.1
click at [517, 412] on div "46,734" at bounding box center [556, 424] width 200 height 24
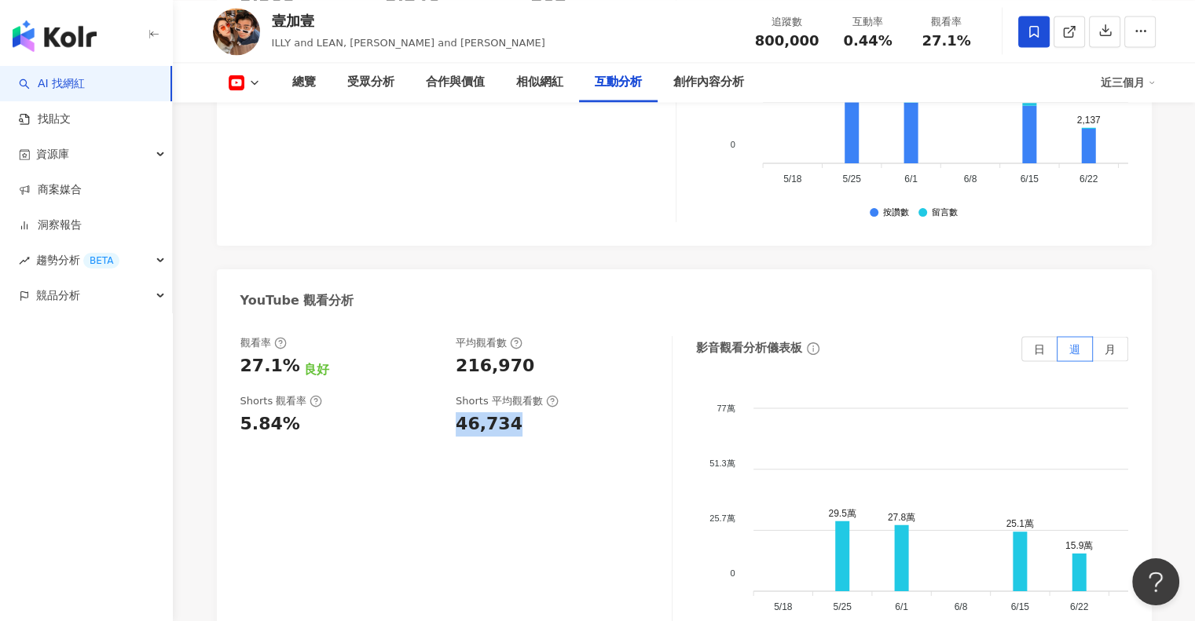
copy div "46,734"
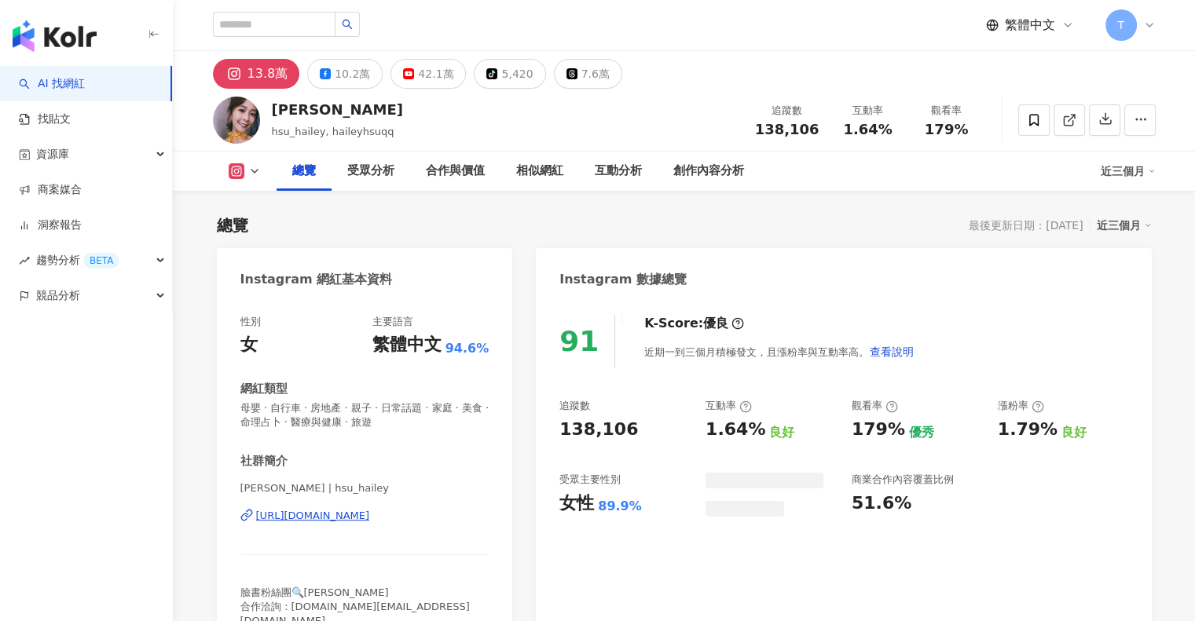
scroll to position [393, 0]
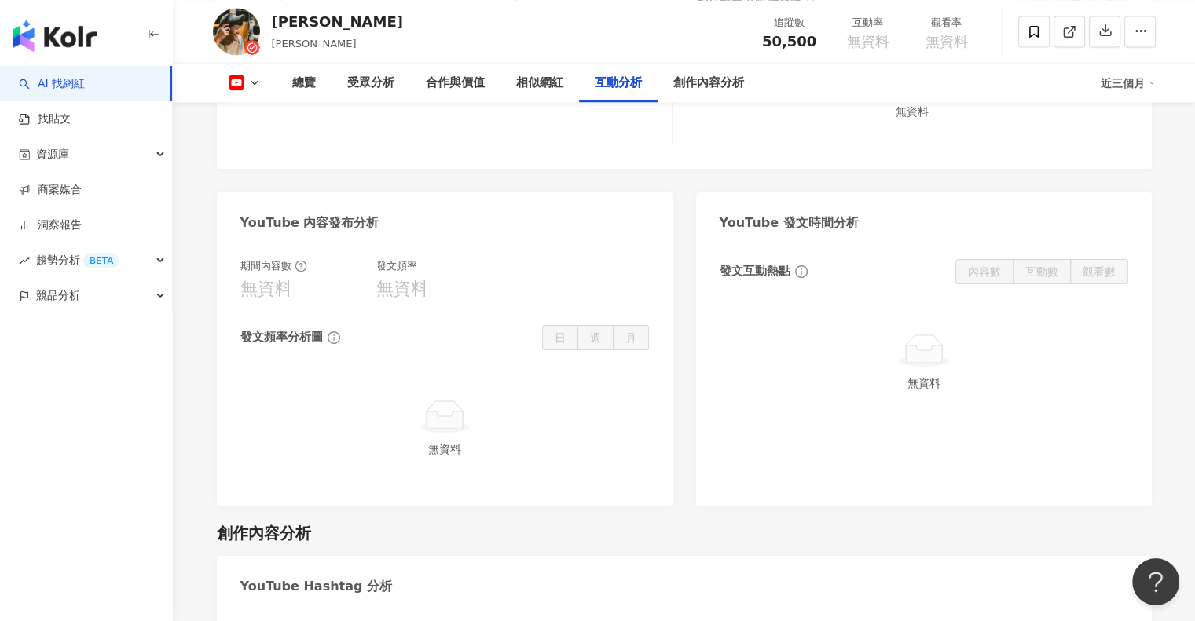
click at [251, 76] on icon at bounding box center [254, 82] width 13 height 13
click at [267, 148] on button "Facebook" at bounding box center [268, 148] width 94 height 22
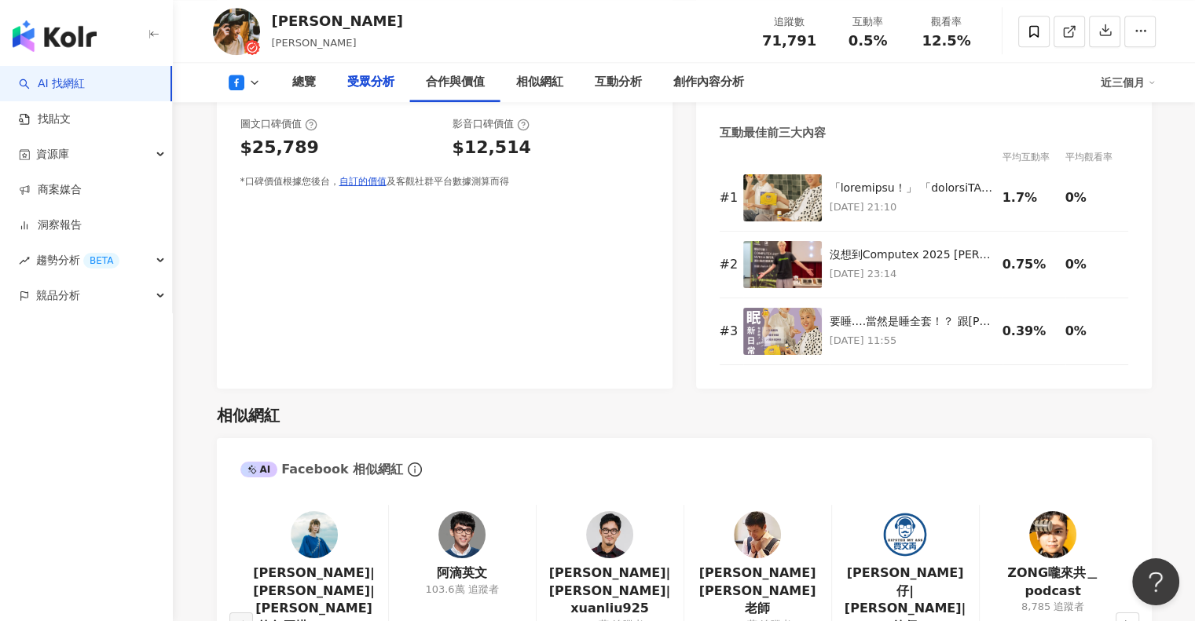
scroll to position [1317, 0]
